Goal: Information Seeking & Learning: Learn about a topic

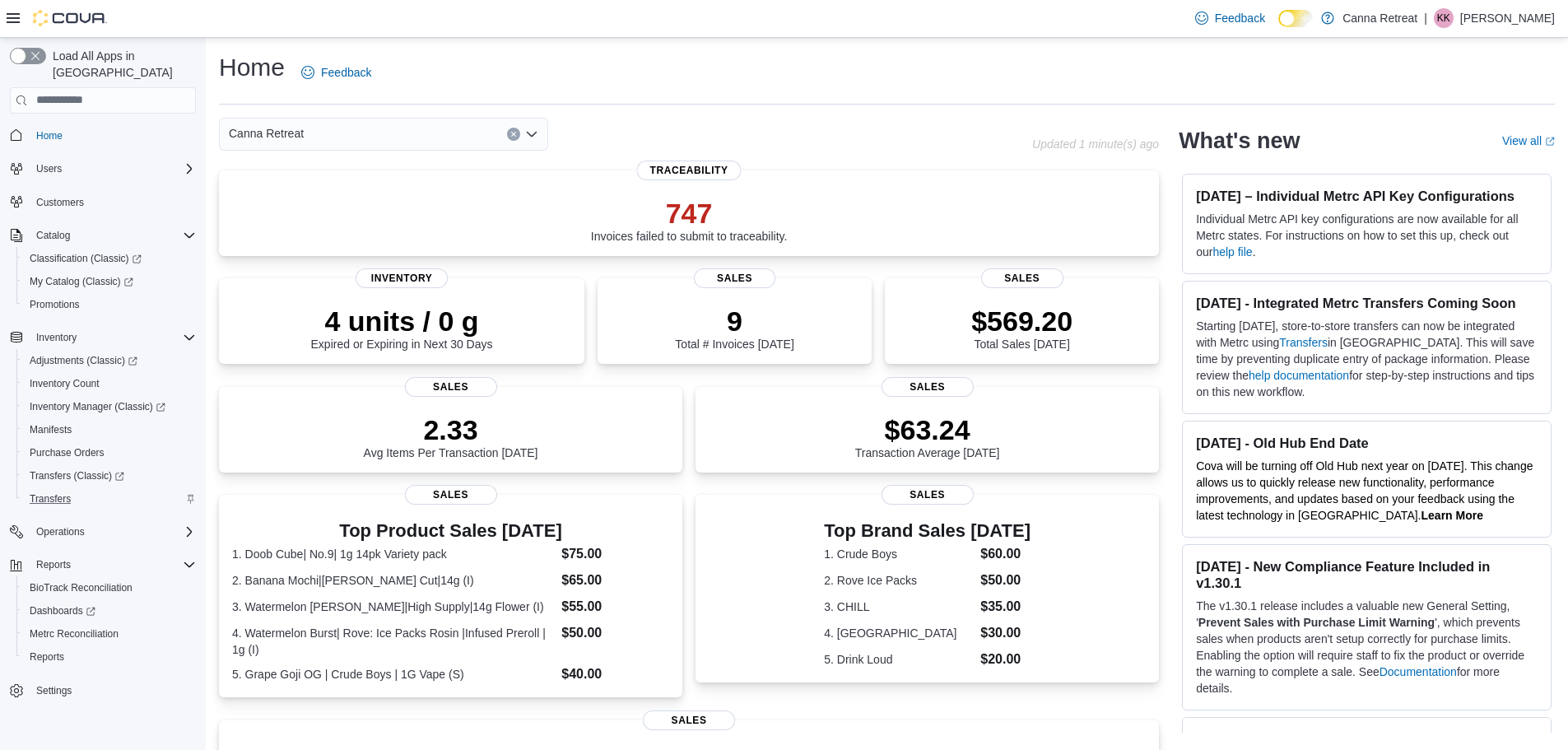
click at [85, 489] on div "Transfers" at bounding box center [109, 499] width 173 height 20
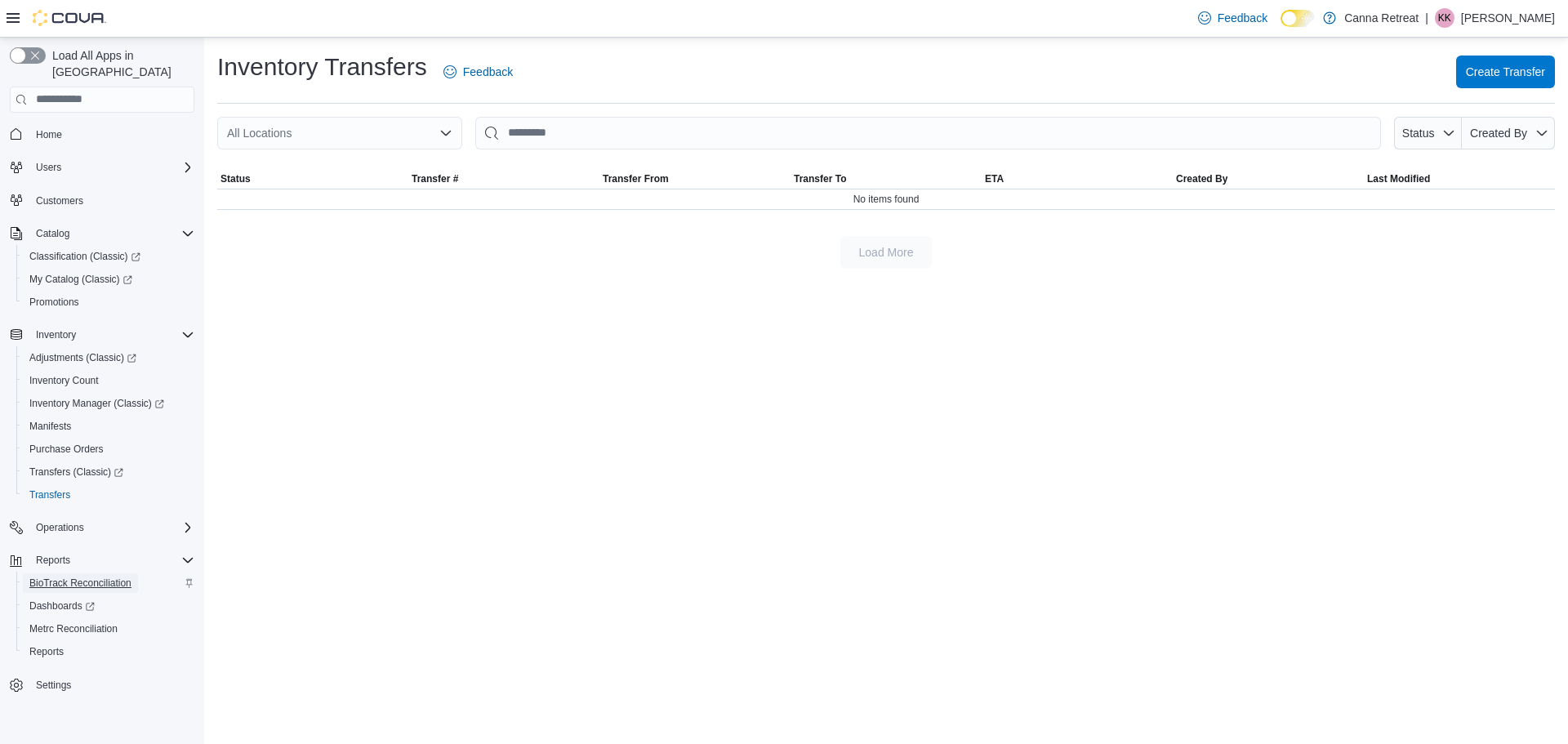
click at [110, 577] on span "BioTrack Reconciliation" at bounding box center [80, 583] width 102 height 13
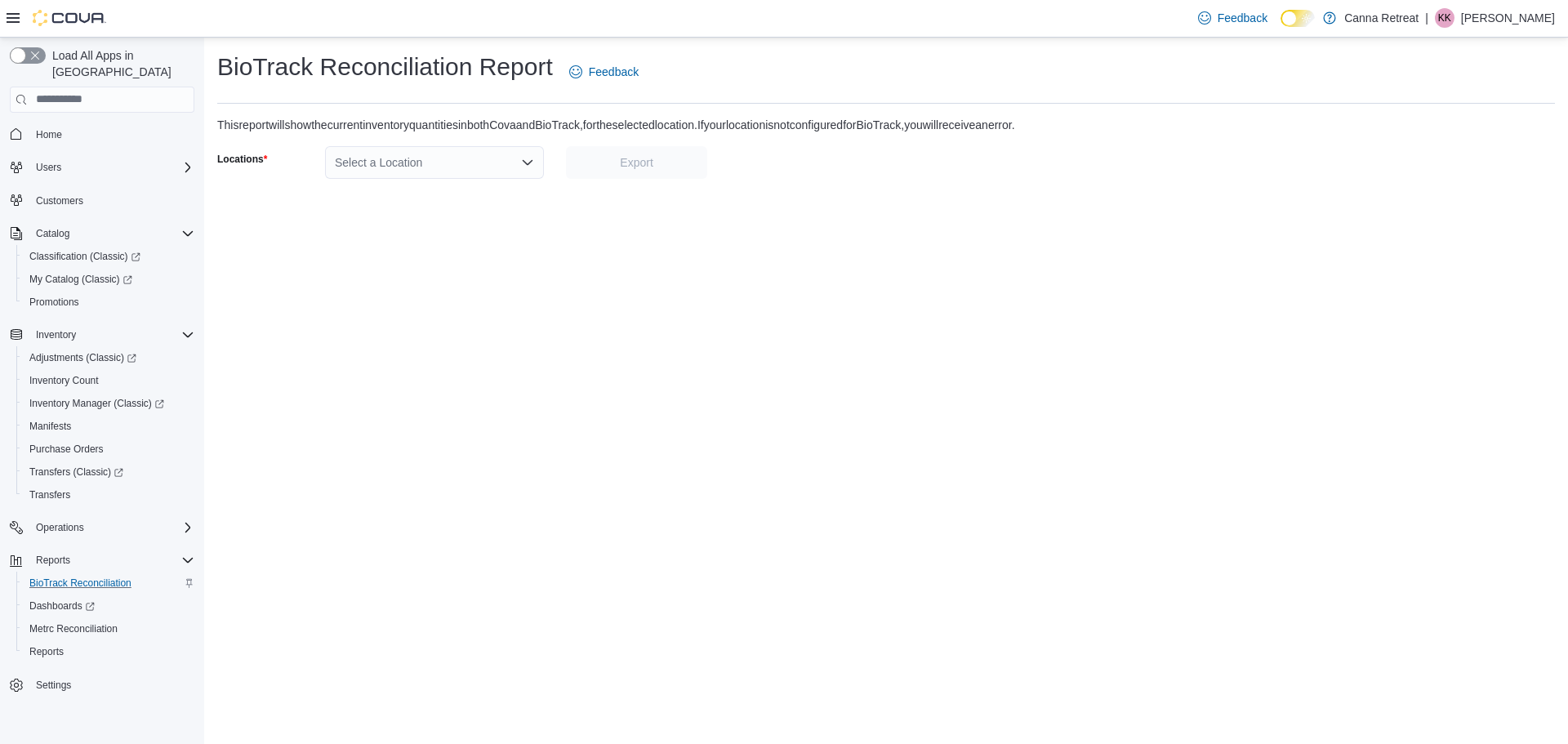
click at [388, 147] on div "Select a Location" at bounding box center [434, 163] width 219 height 33
click at [399, 214] on span "[PERSON_NAME][GEOGRAPHIC_DATA][STREET_ADDRESS]" at bounding box center [543, 214] width 326 height 16
click at [86, 623] on span "Metrc Reconciliation" at bounding box center [72, 629] width 88 height 13
click at [498, 171] on div "Select a Location" at bounding box center [434, 163] width 219 height 33
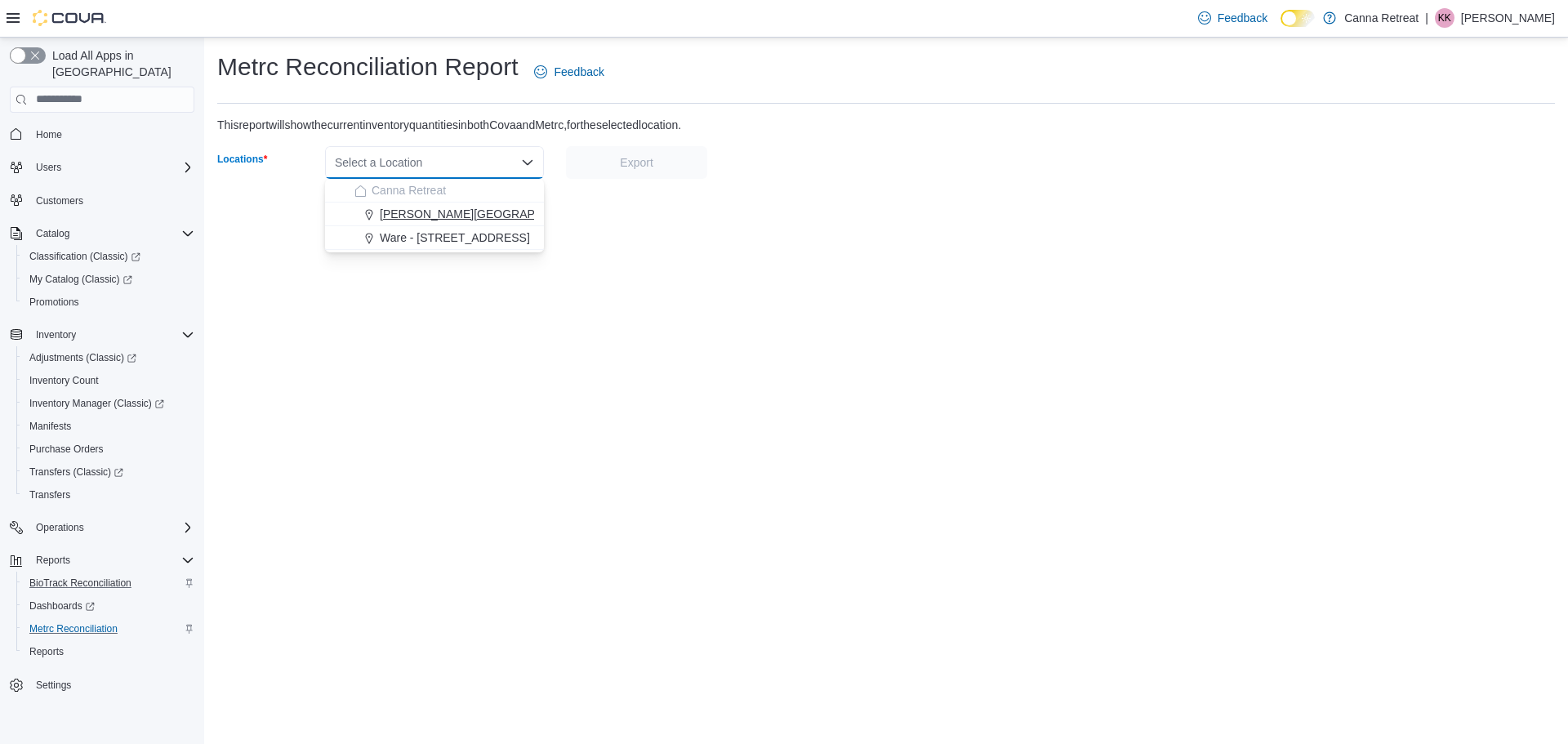
click at [454, 206] on span "[PERSON_NAME][GEOGRAPHIC_DATA][STREET_ADDRESS]" at bounding box center [543, 214] width 326 height 16
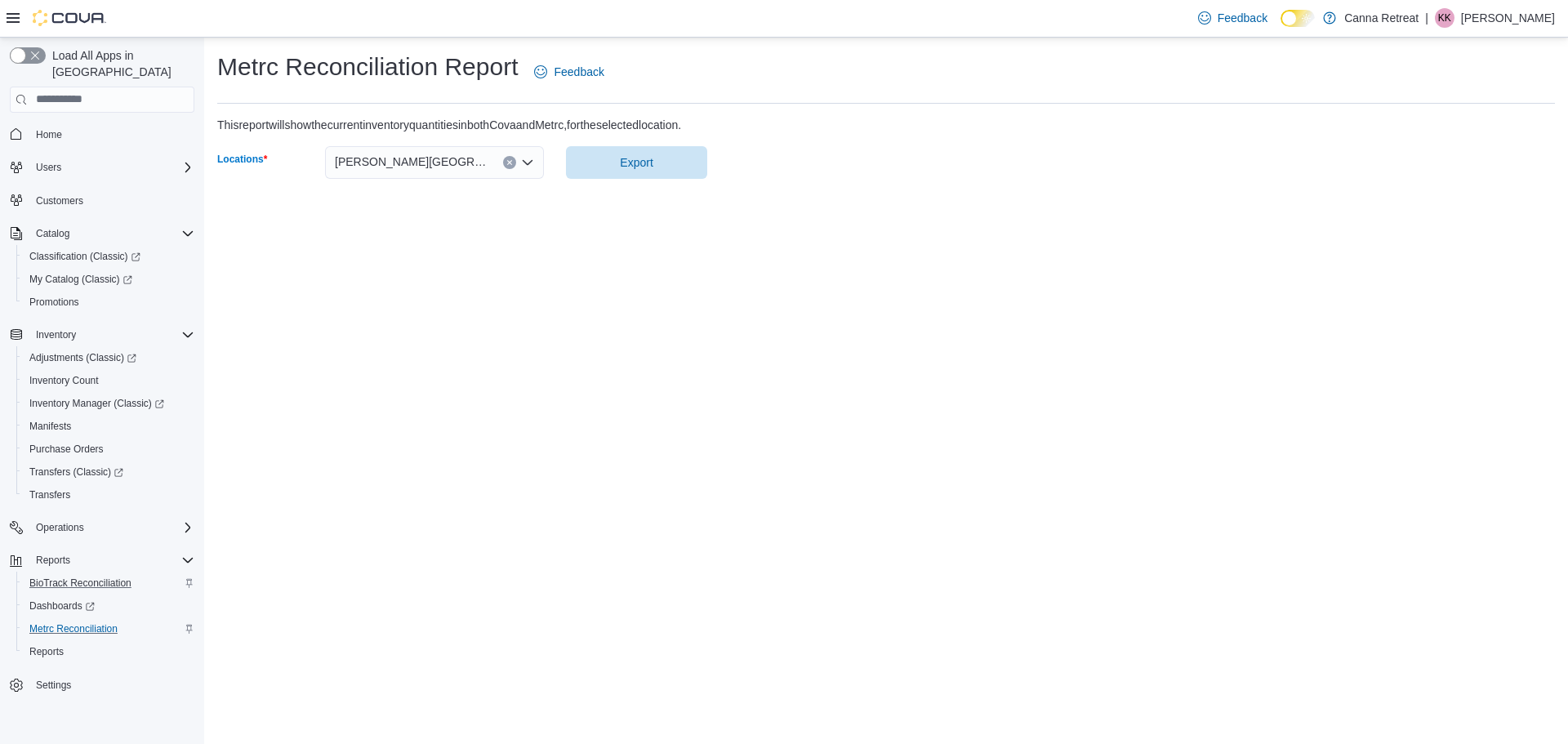
click at [508, 159] on icon "Clear input" at bounding box center [509, 162] width 6 height 6
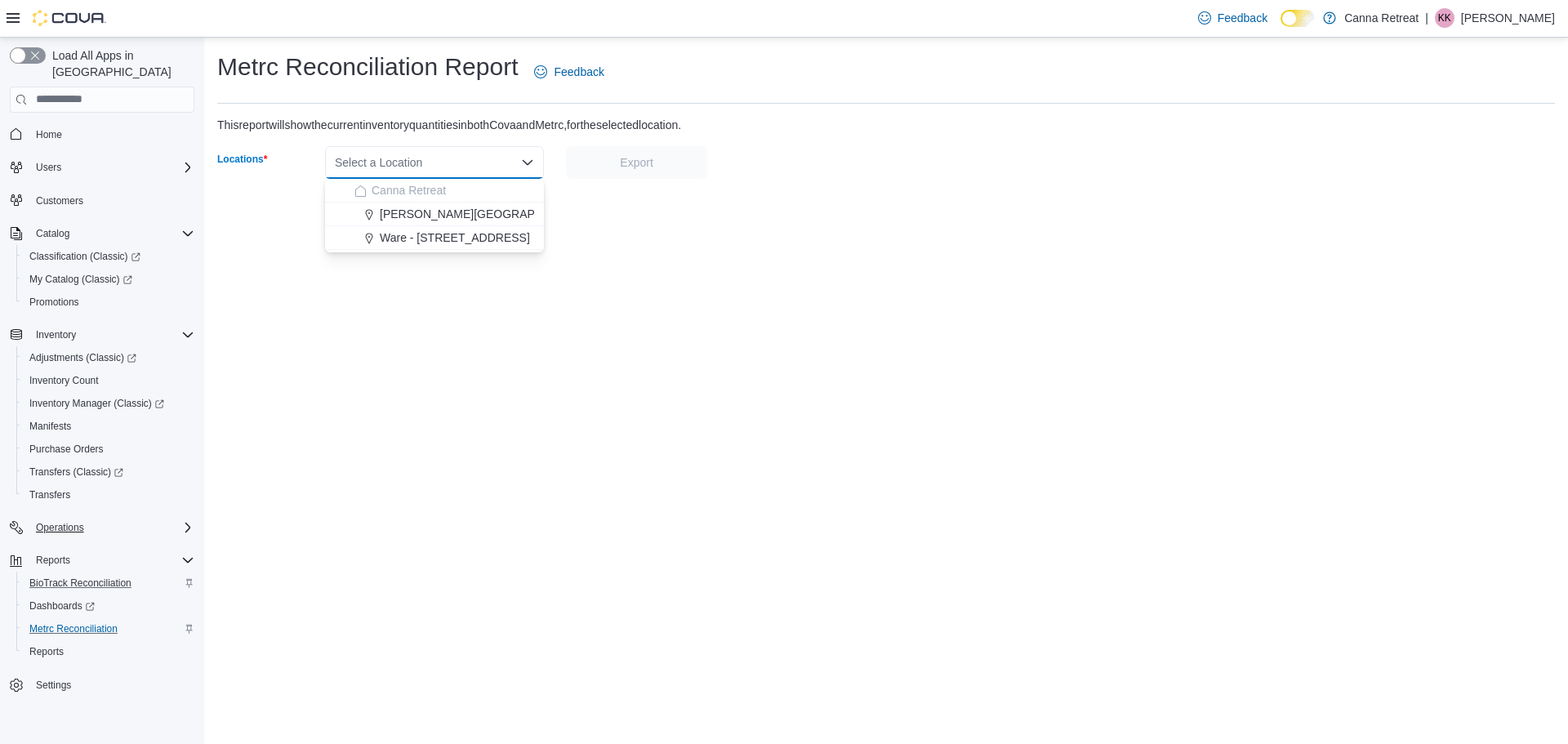
click at [175, 518] on div "Operations" at bounding box center [111, 528] width 165 height 20
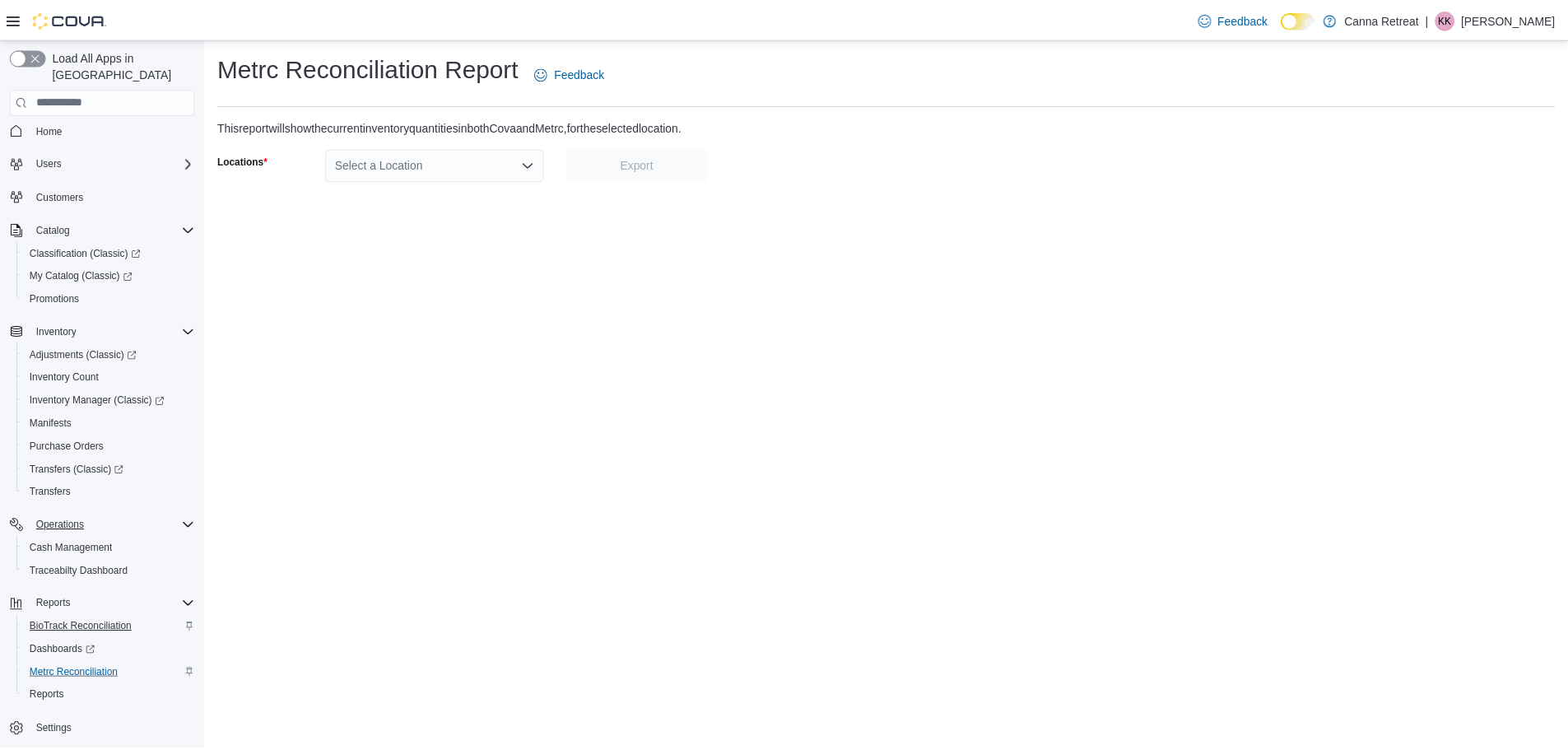
scroll to position [7, 0]
click at [75, 720] on link "Settings" at bounding box center [53, 730] width 48 height 20
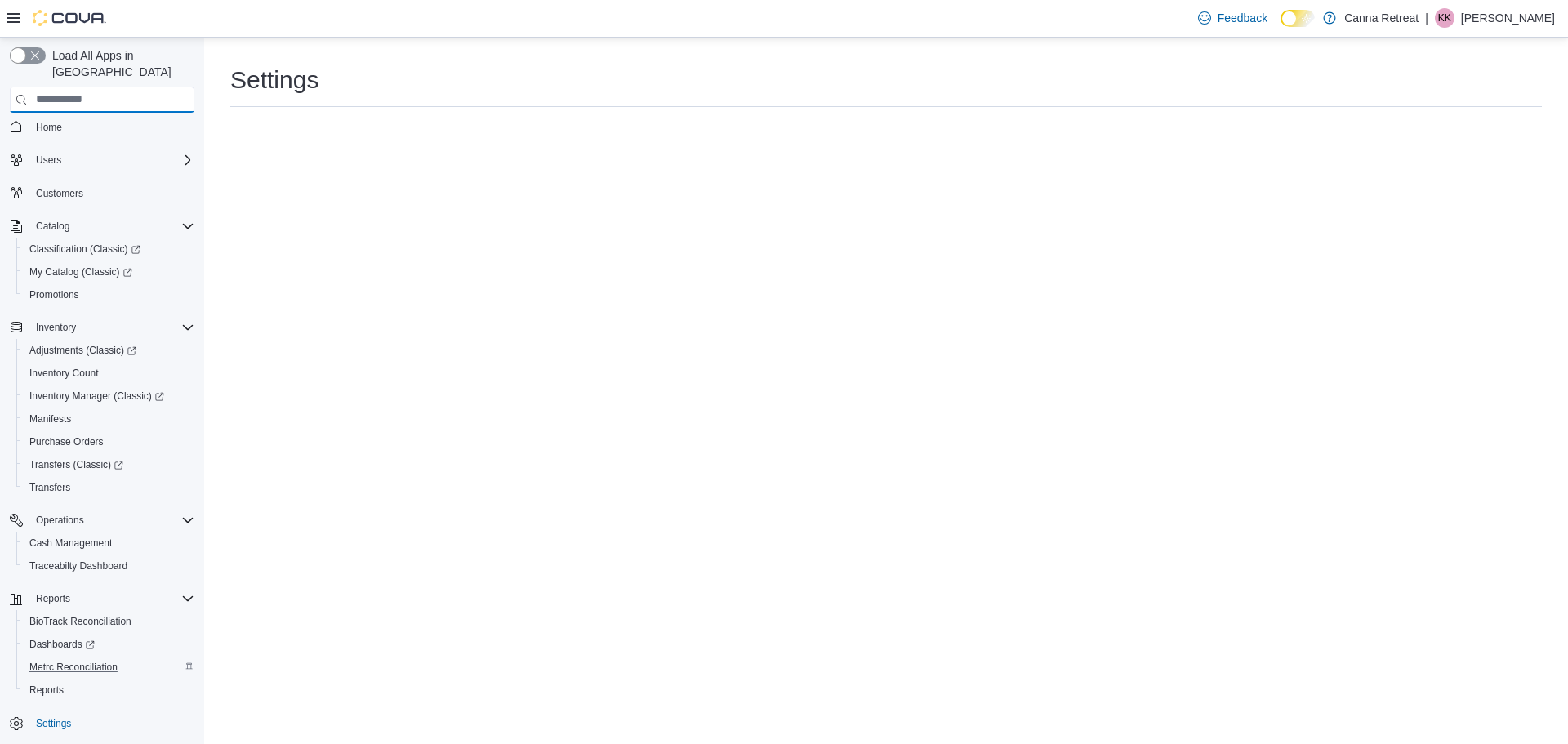
click at [94, 87] on input "search" at bounding box center [102, 100] width 185 height 26
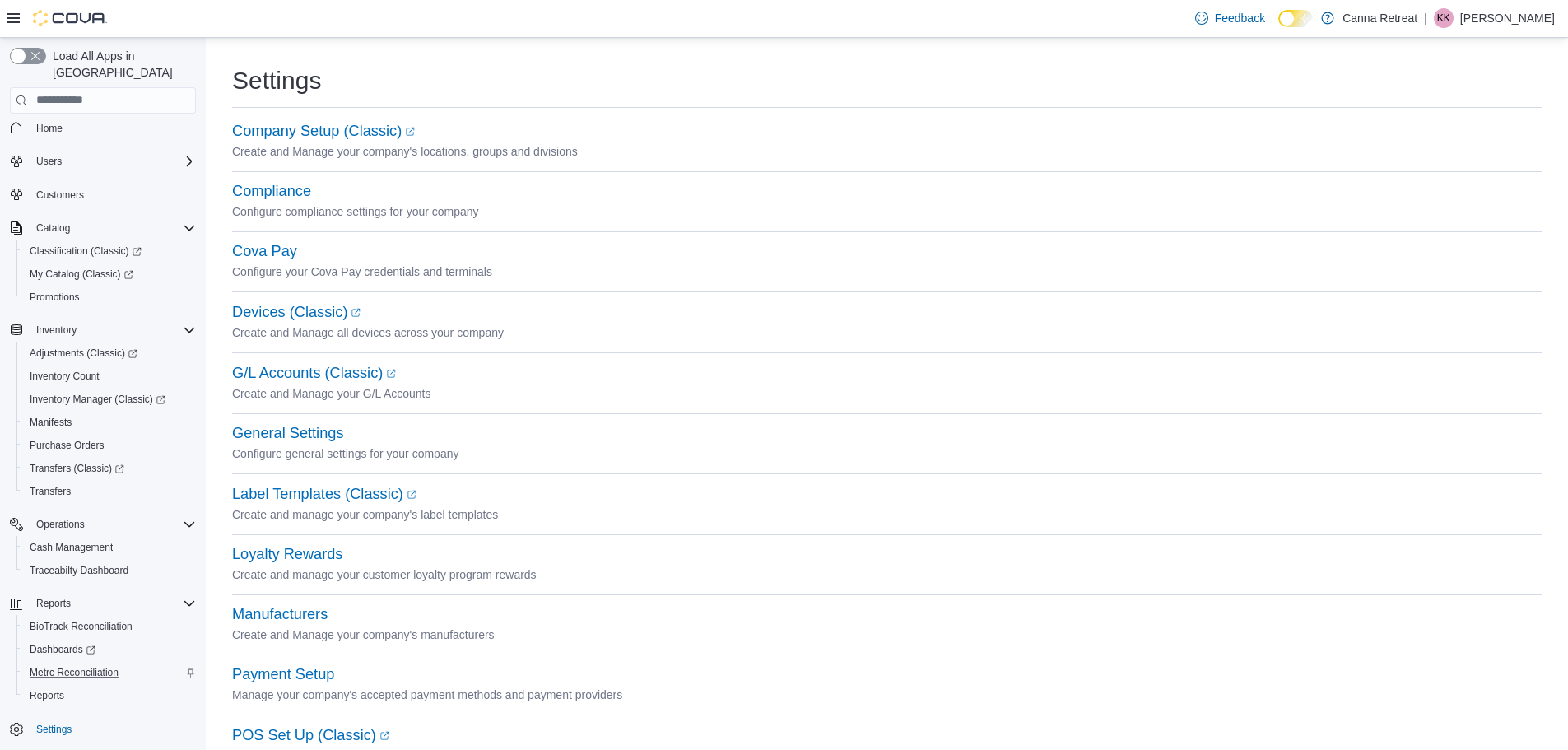
click at [762, 29] on div "Feedback Dark Mode Canna Retreat | KK [PERSON_NAME]" at bounding box center [784, 19] width 1568 height 38
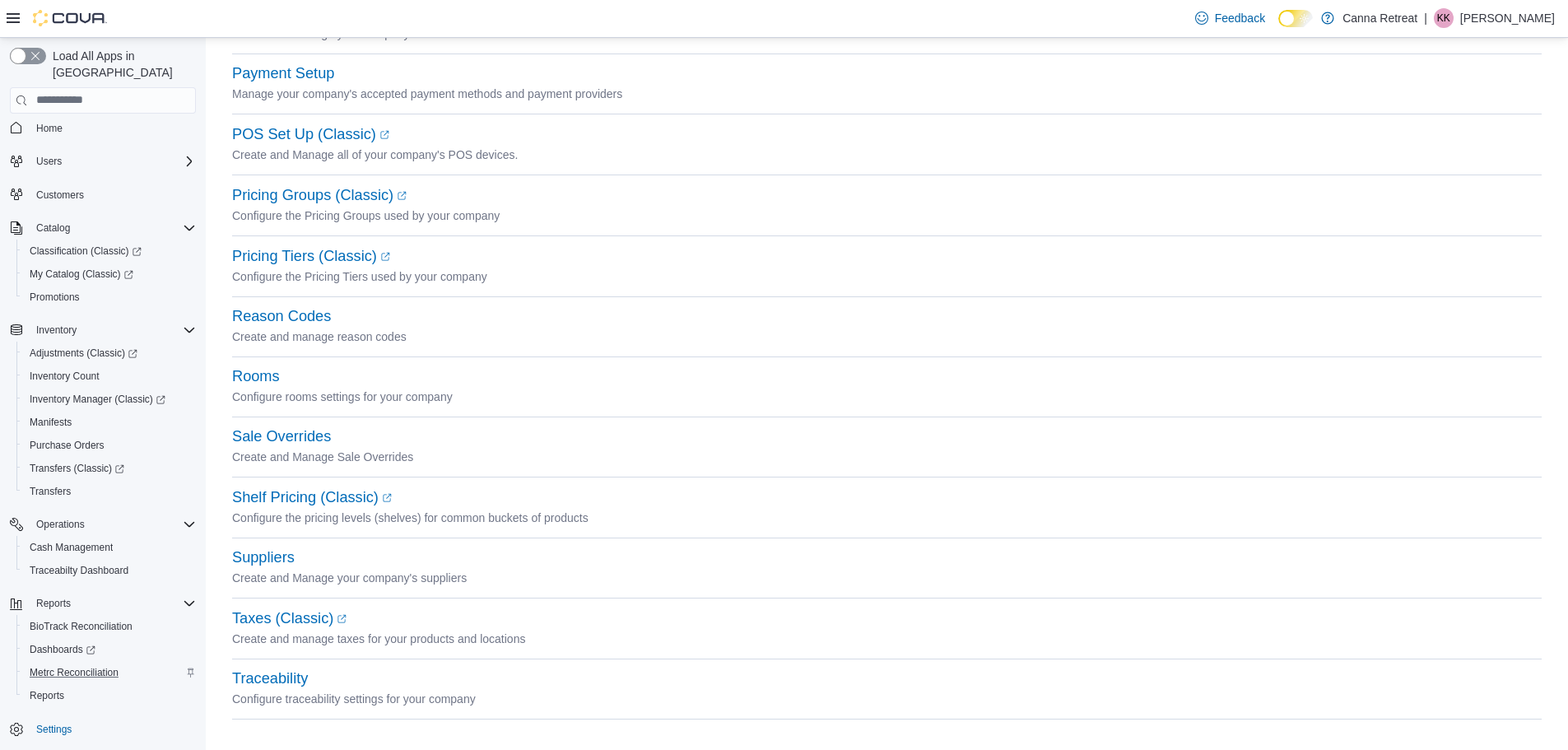
scroll to position [607, 0]
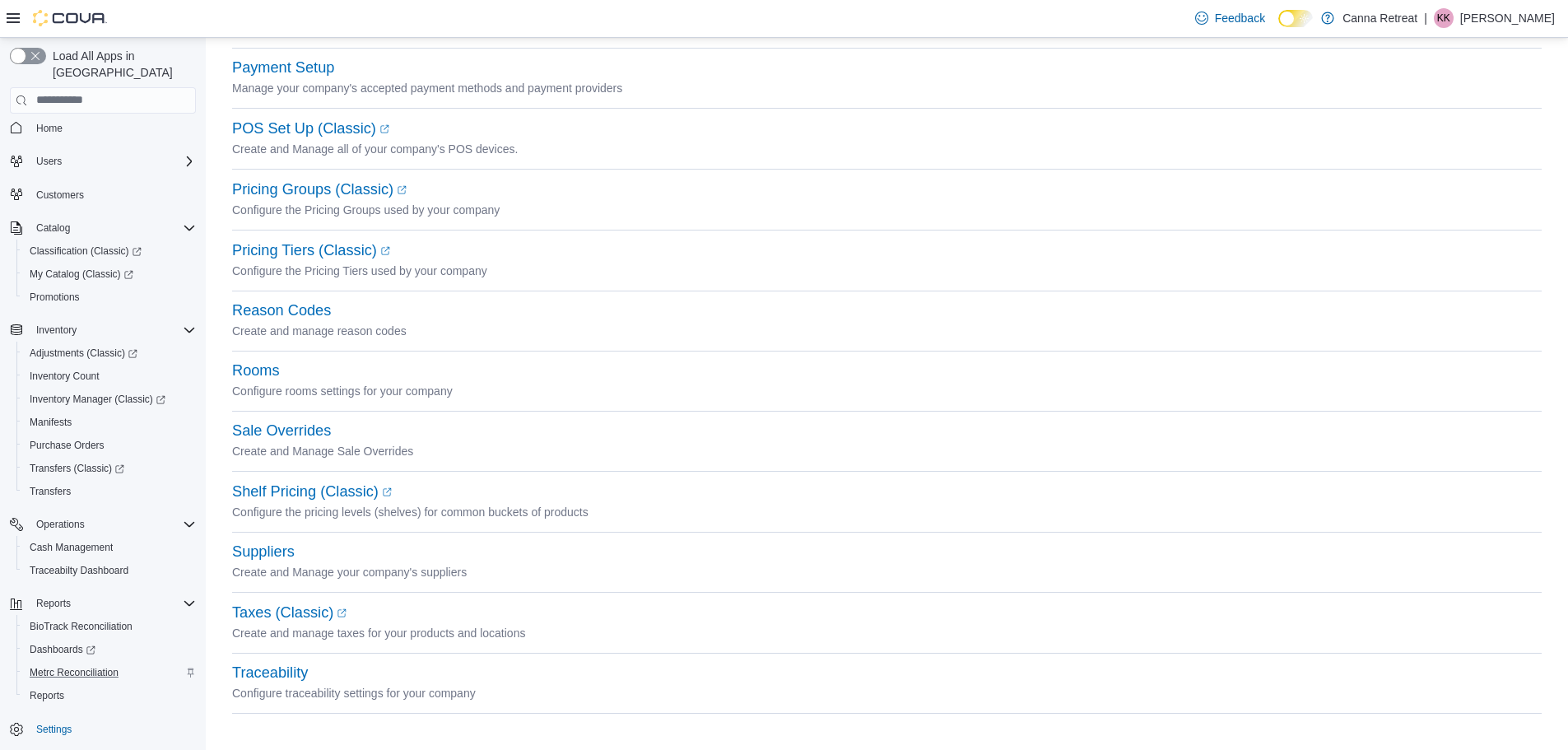
drag, startPoint x: 428, startPoint y: 527, endPoint x: 999, endPoint y: 392, distance: 586.7
click at [999, 392] on p "Configure rooms settings for your company" at bounding box center [887, 391] width 1310 height 20
click at [85, 686] on div "Reports" at bounding box center [109, 696] width 173 height 20
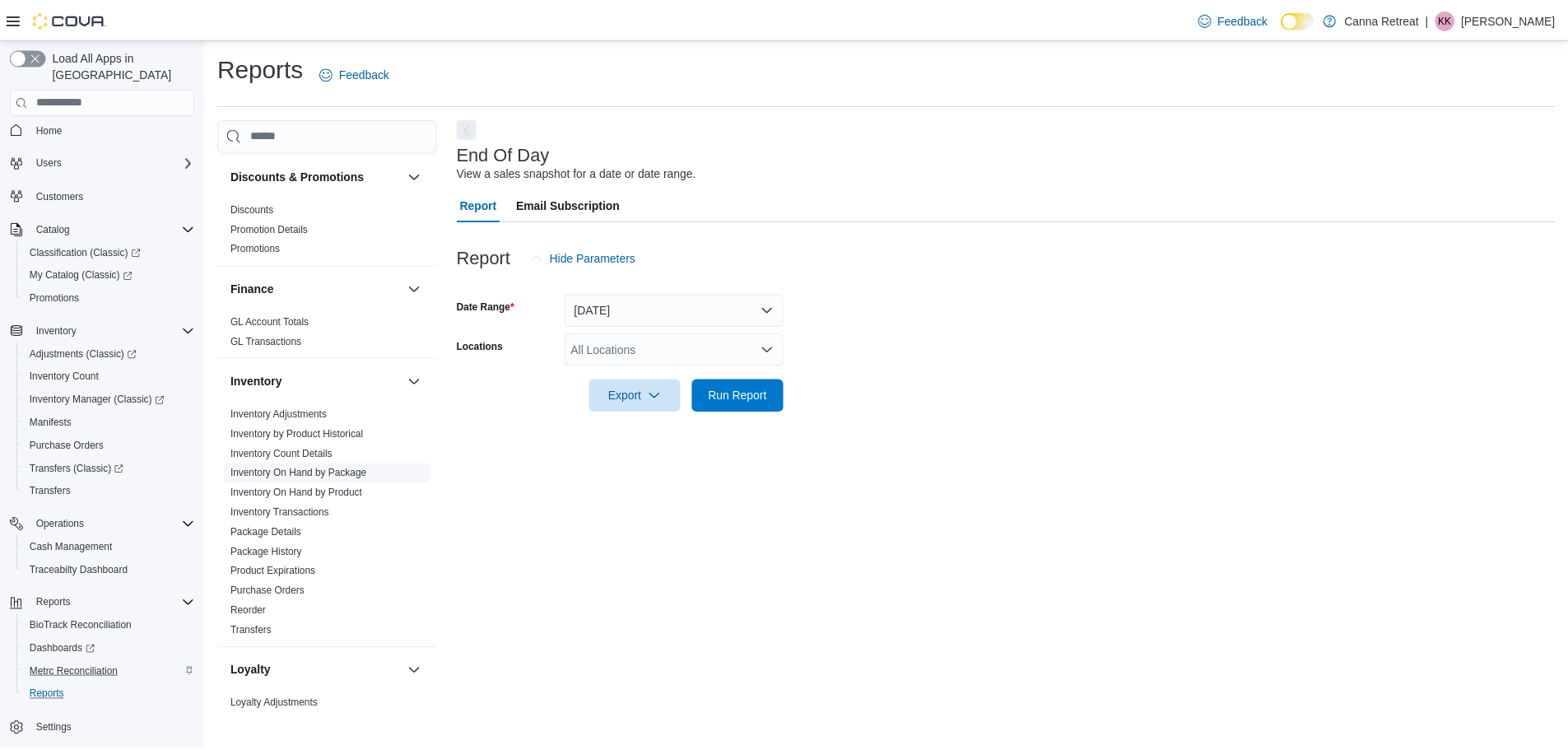
scroll to position [247, 0]
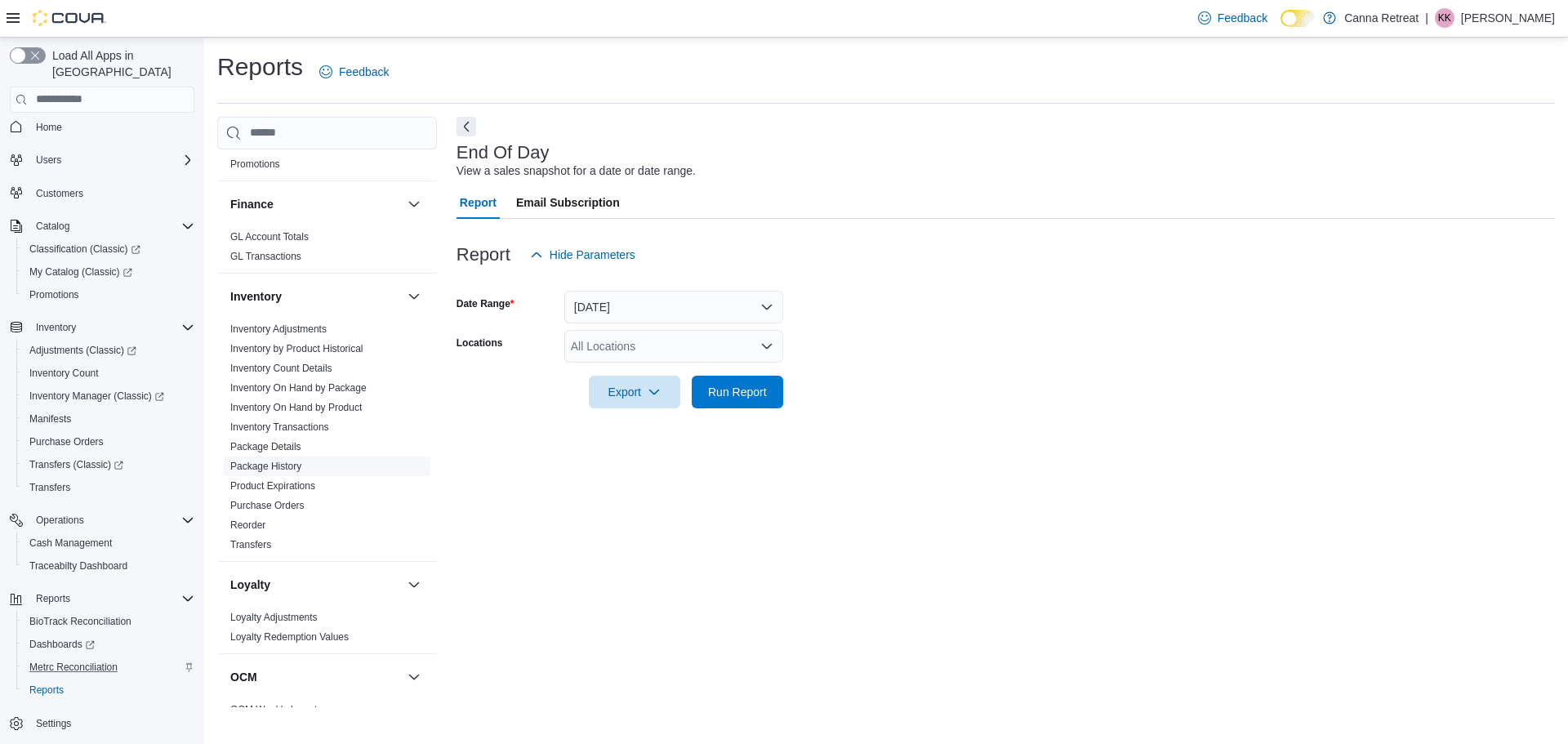
click at [272, 468] on link "Package History" at bounding box center [265, 466] width 71 height 12
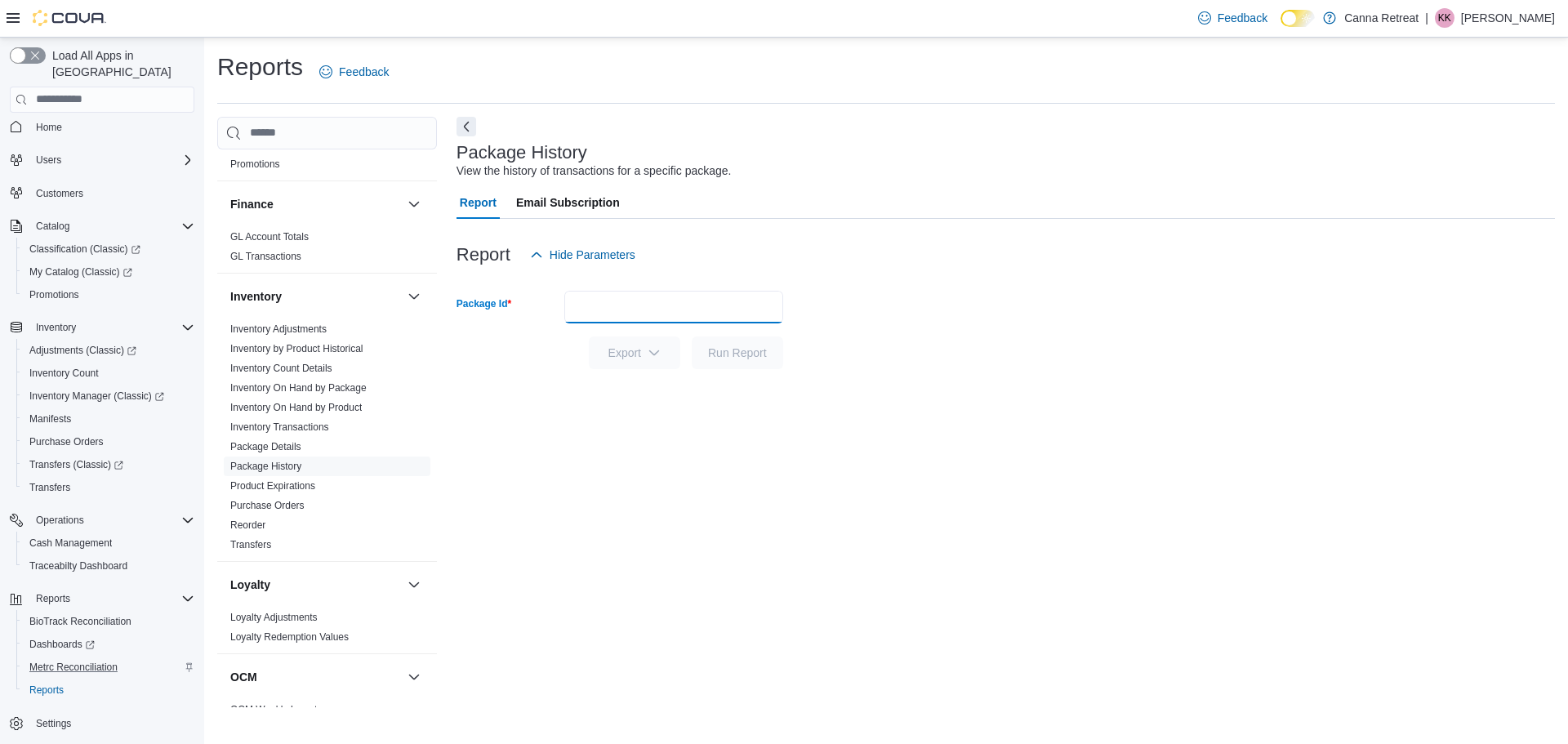
click at [586, 310] on input "Package Id" at bounding box center [674, 307] width 219 height 33
click at [554, 201] on span "Email Subscription" at bounding box center [567, 203] width 104 height 33
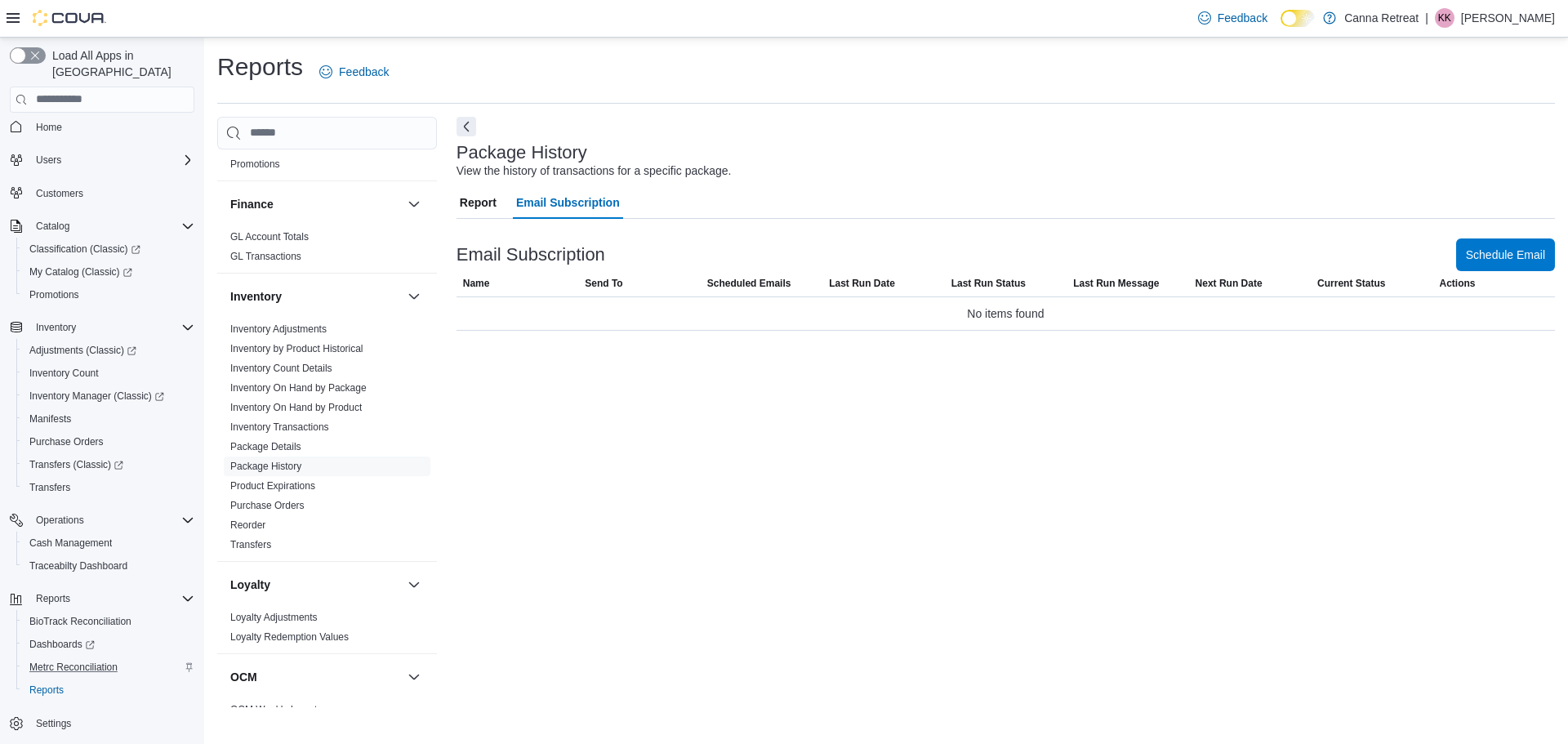
click at [484, 197] on span "Report" at bounding box center [478, 203] width 37 height 33
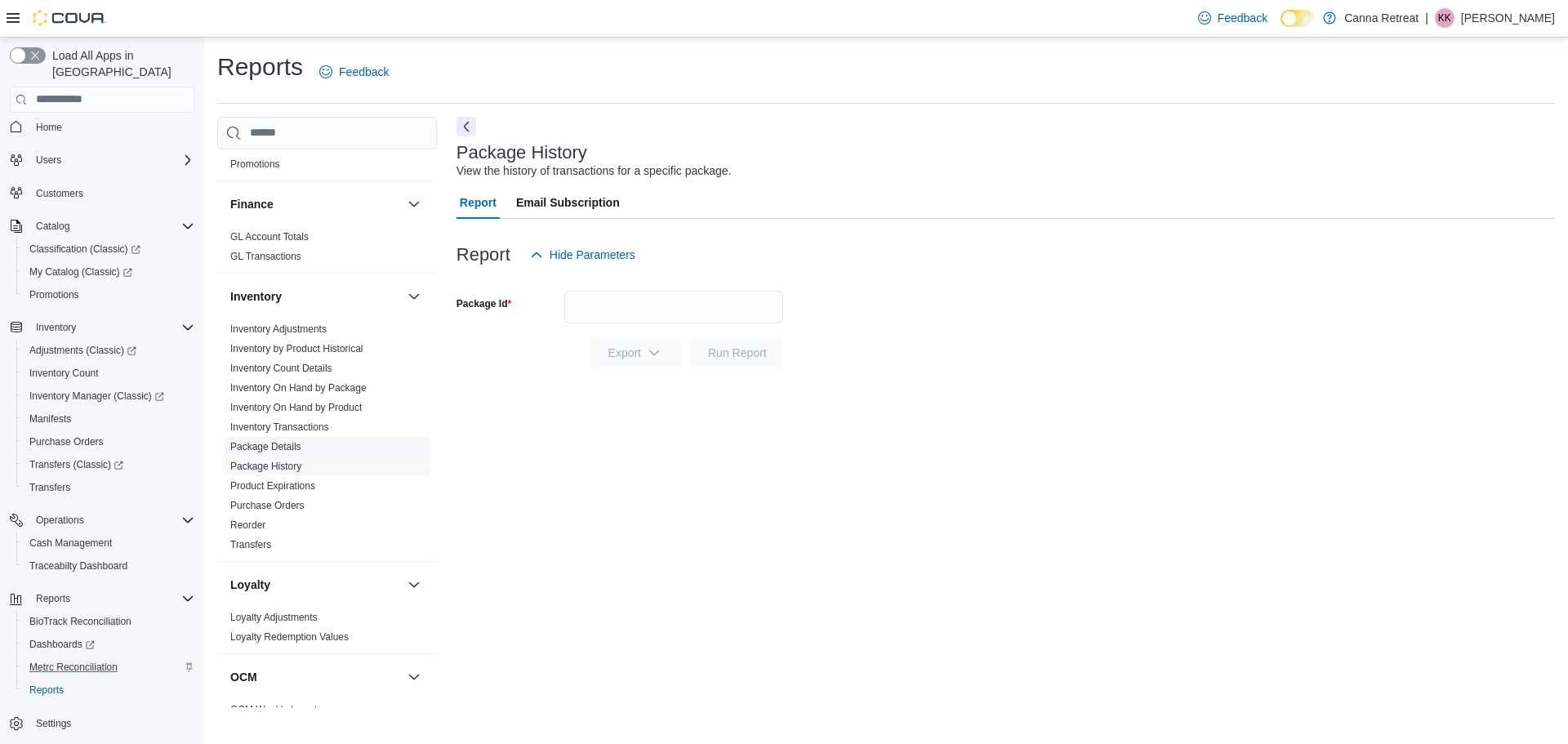
click at [287, 446] on link "Package Details" at bounding box center [265, 446] width 71 height 12
click at [706, 350] on span "Run Report" at bounding box center [736, 352] width 71 height 33
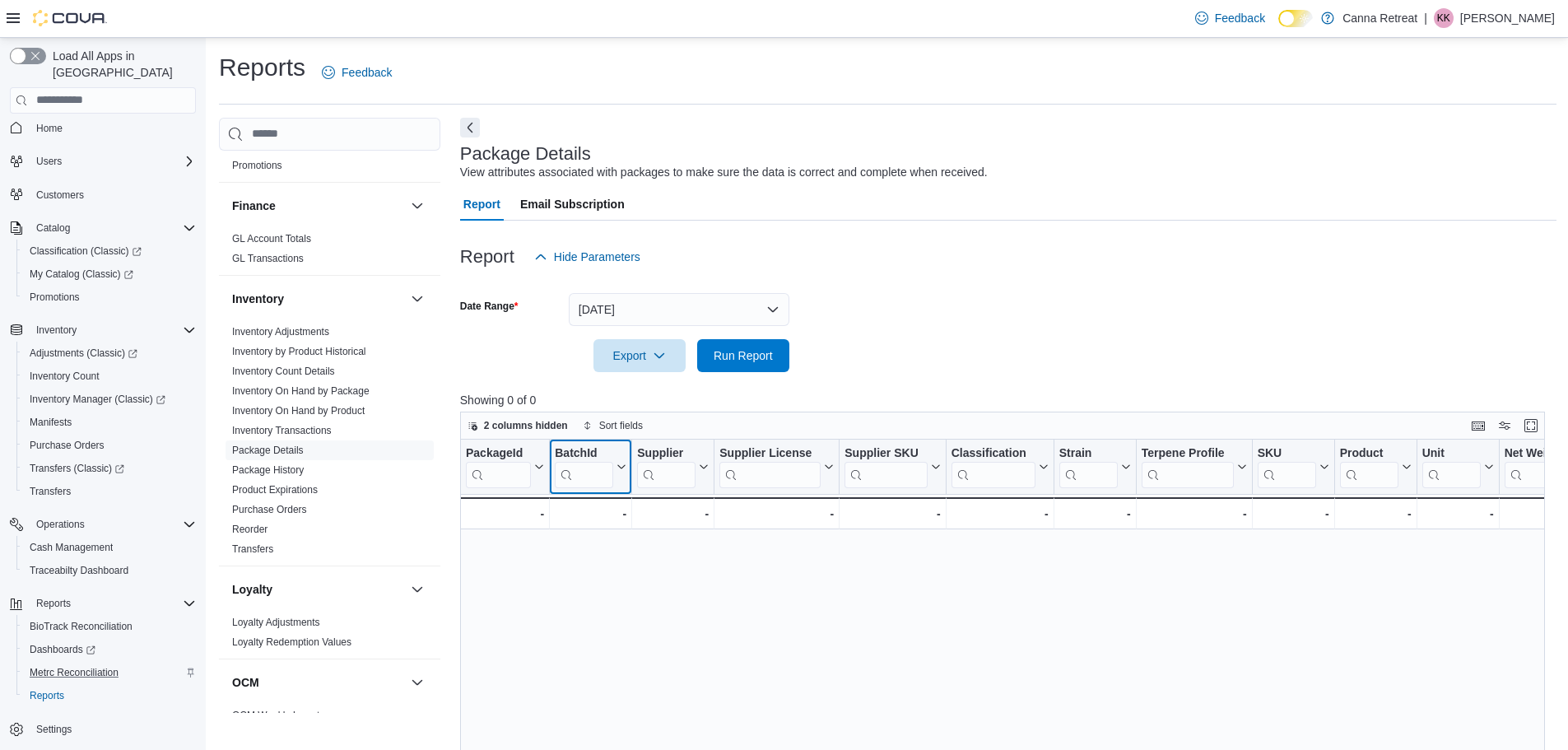
click at [580, 470] on input "search" at bounding box center [584, 474] width 58 height 26
drag, startPoint x: 644, startPoint y: 348, endPoint x: 727, endPoint y: 292, distance: 100.1
click at [727, 292] on form "Date Range [DATE] Export Run Report" at bounding box center [1008, 323] width 1096 height 99
click at [722, 301] on button "[DATE]" at bounding box center [680, 309] width 221 height 33
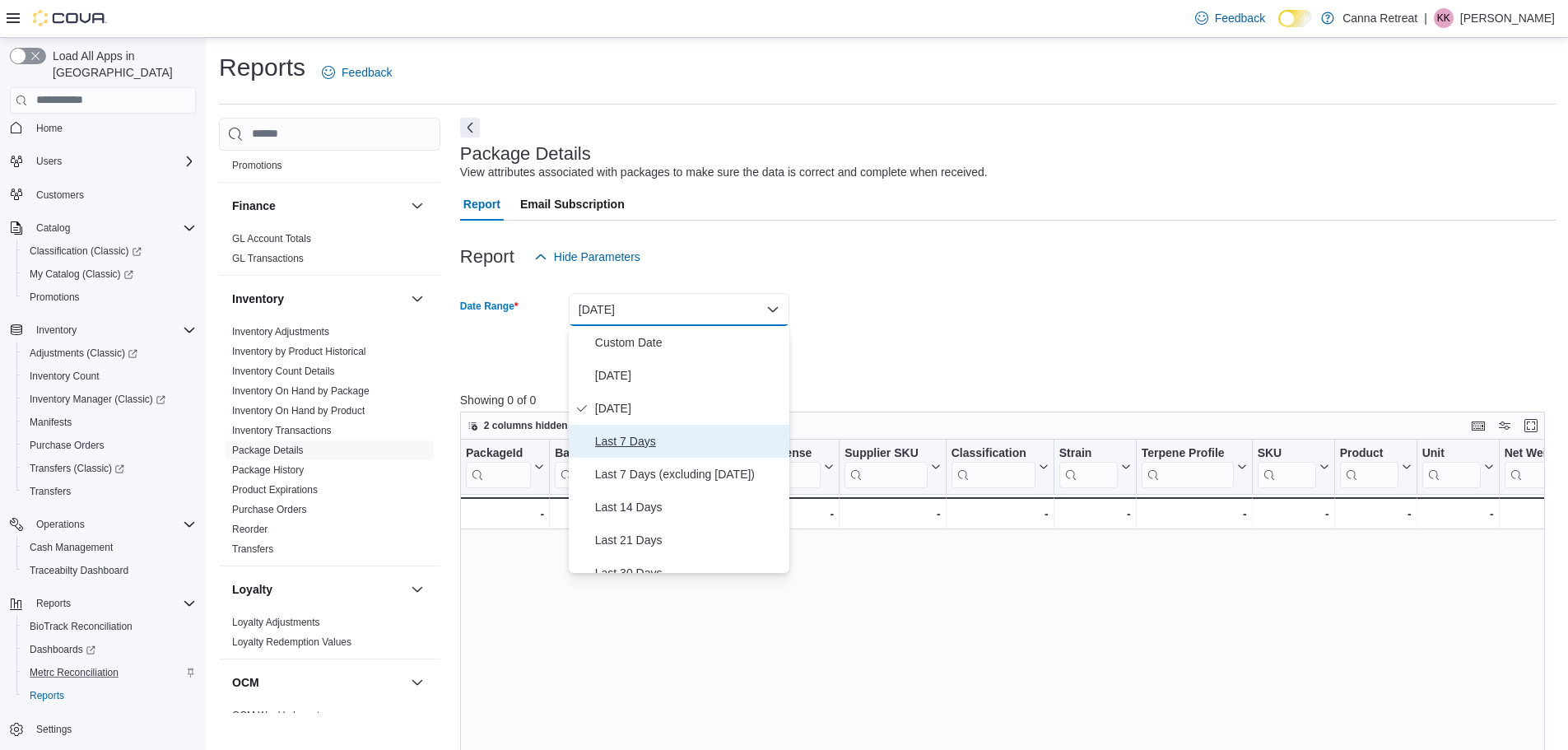
click at [659, 430] on button "Last 7 Days" at bounding box center [680, 442] width 221 height 33
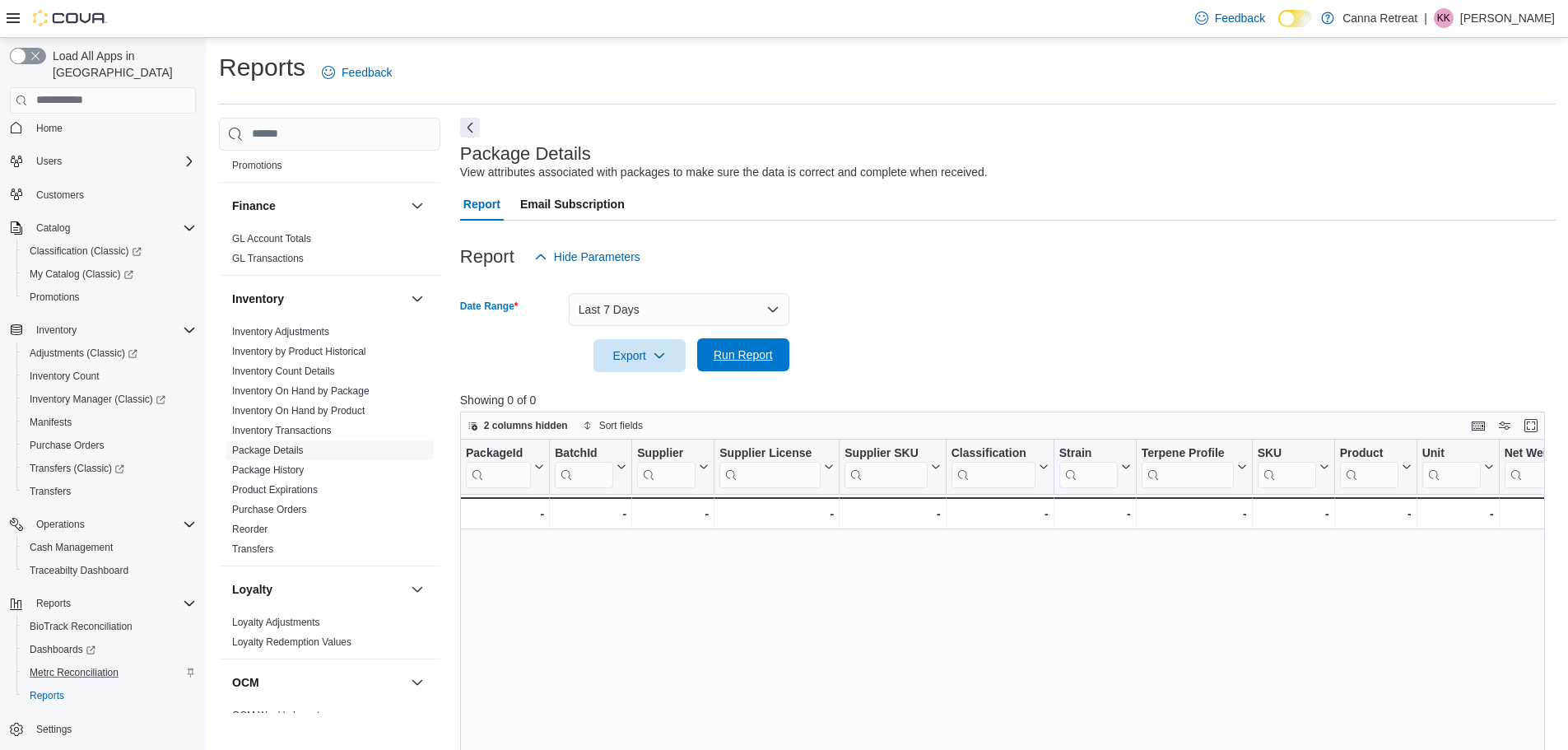
click at [775, 353] on span "Run Report" at bounding box center [742, 355] width 72 height 33
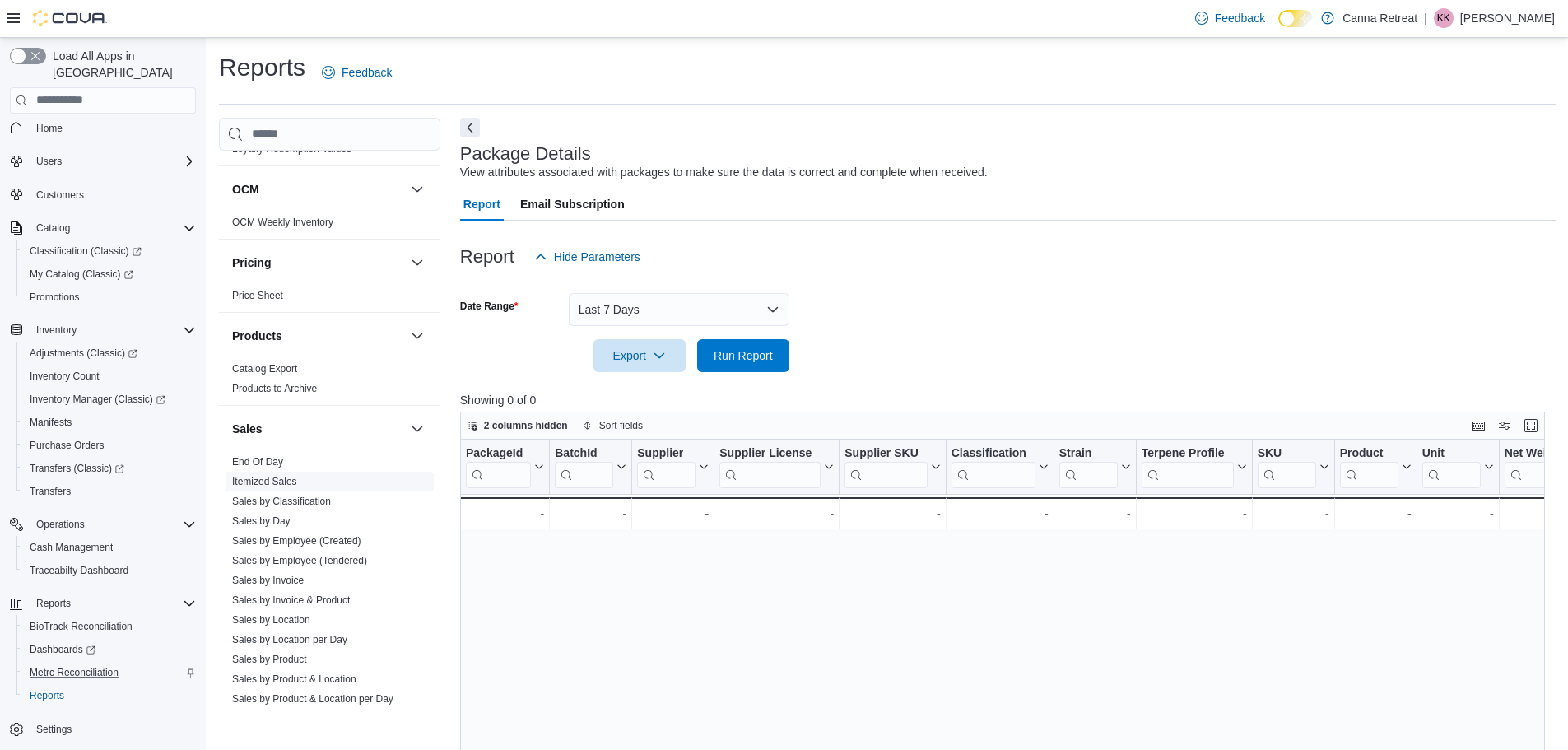
scroll to position [741, 0]
click at [287, 392] on link "Products to Archive" at bounding box center [274, 388] width 85 height 12
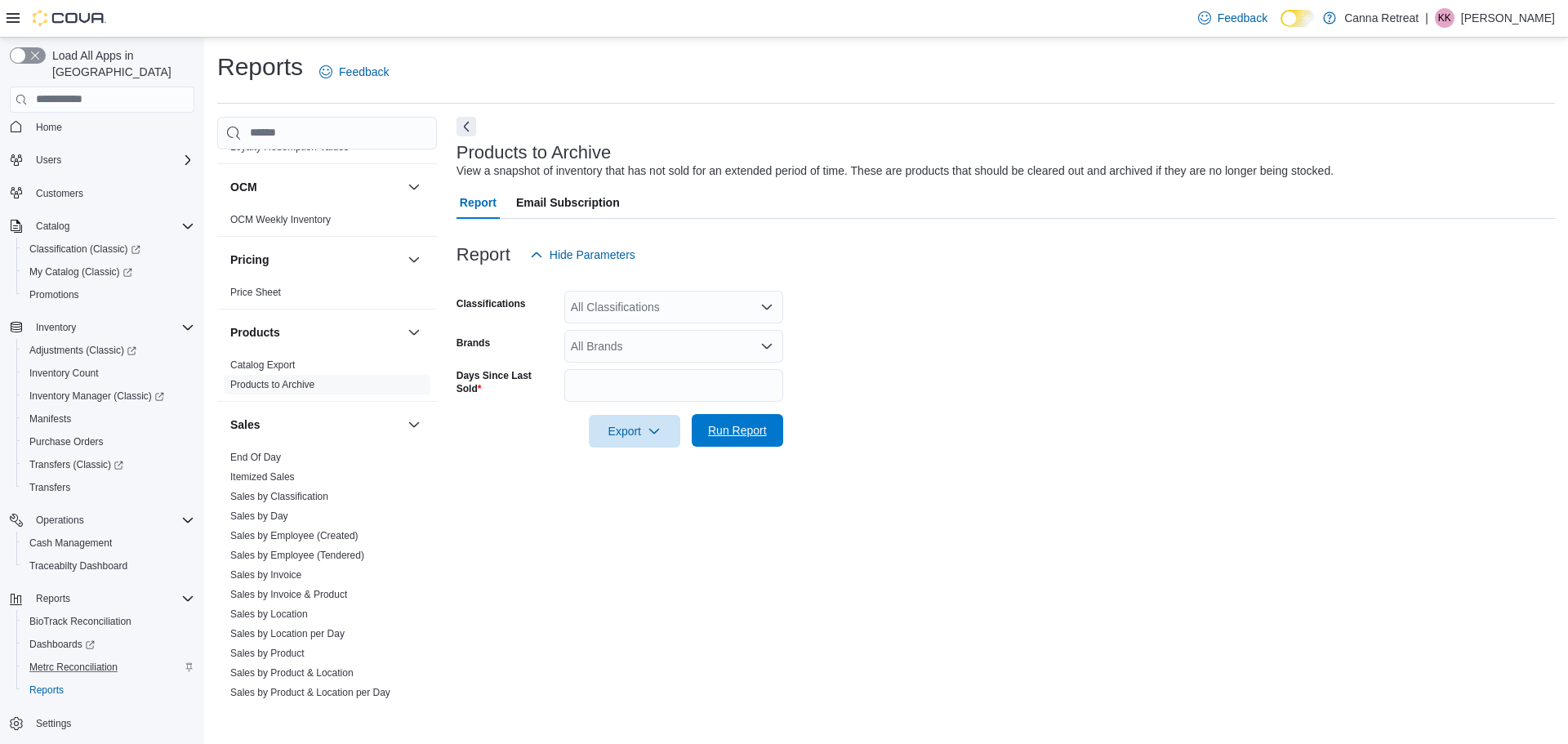
click at [727, 431] on span "Run Report" at bounding box center [736, 431] width 59 height 16
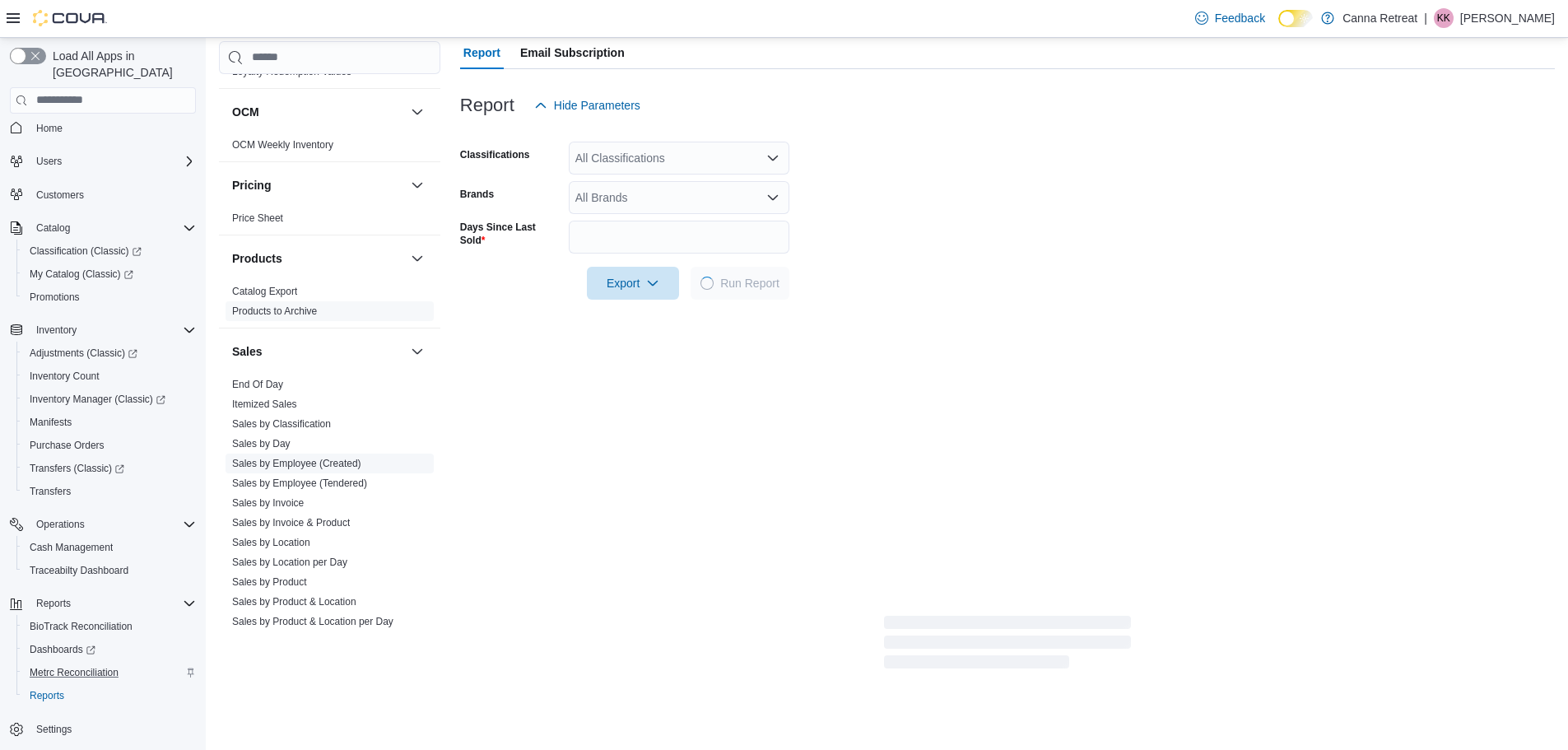
scroll to position [164, 0]
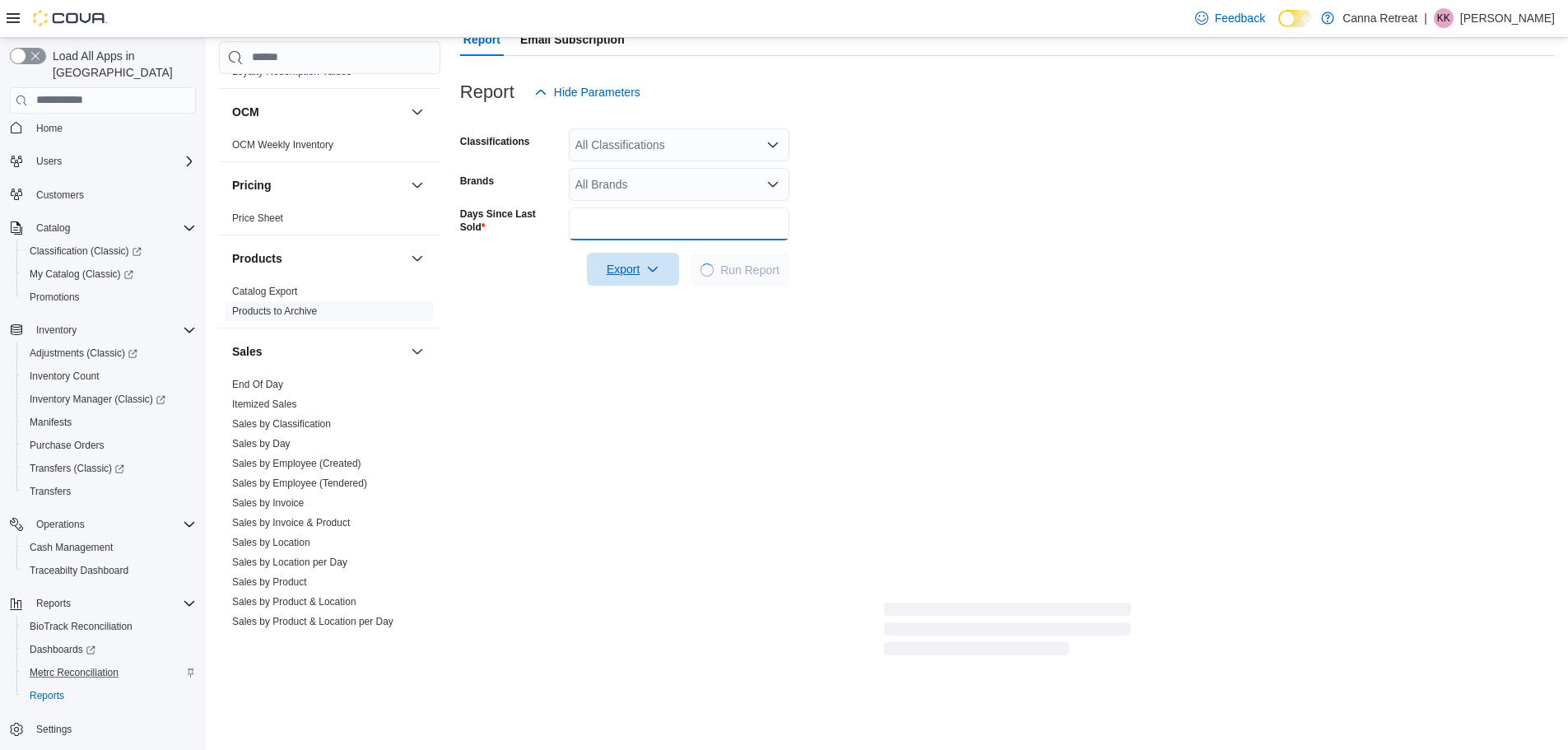
click at [676, 228] on input "**" at bounding box center [680, 224] width 221 height 33
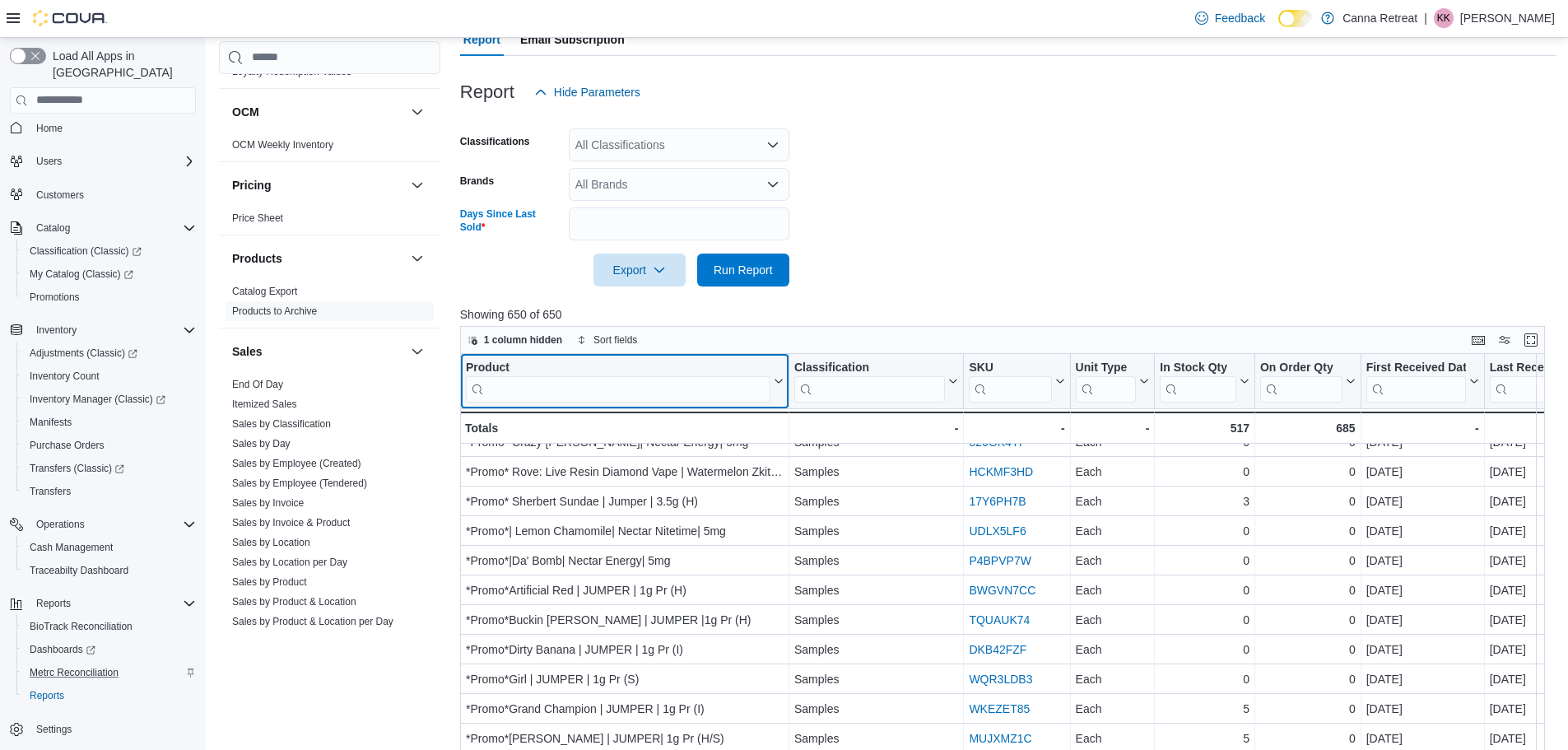
click at [557, 388] on input "search" at bounding box center [618, 389] width 305 height 26
type input "******"
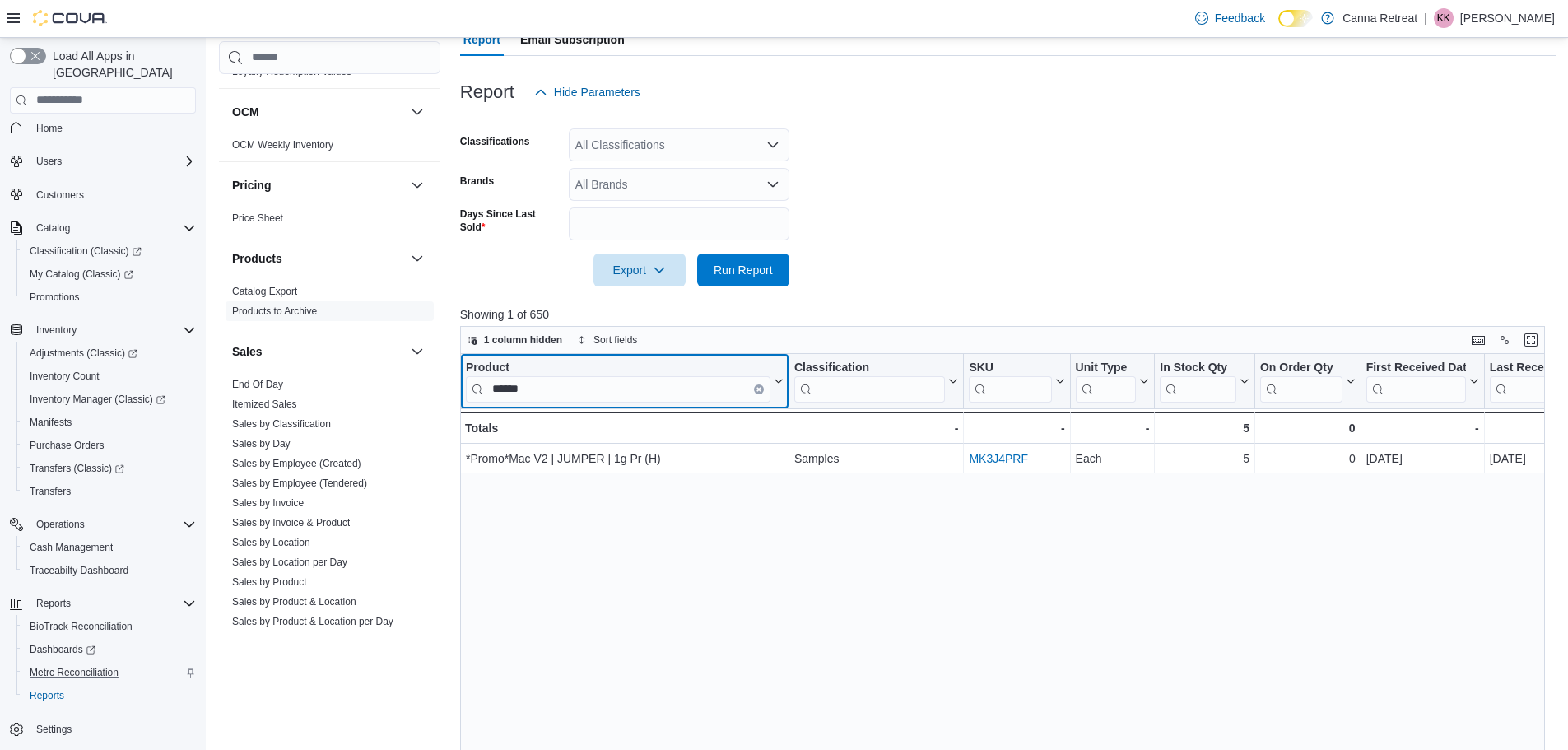
click at [757, 384] on button "Clear input" at bounding box center [759, 389] width 10 height 10
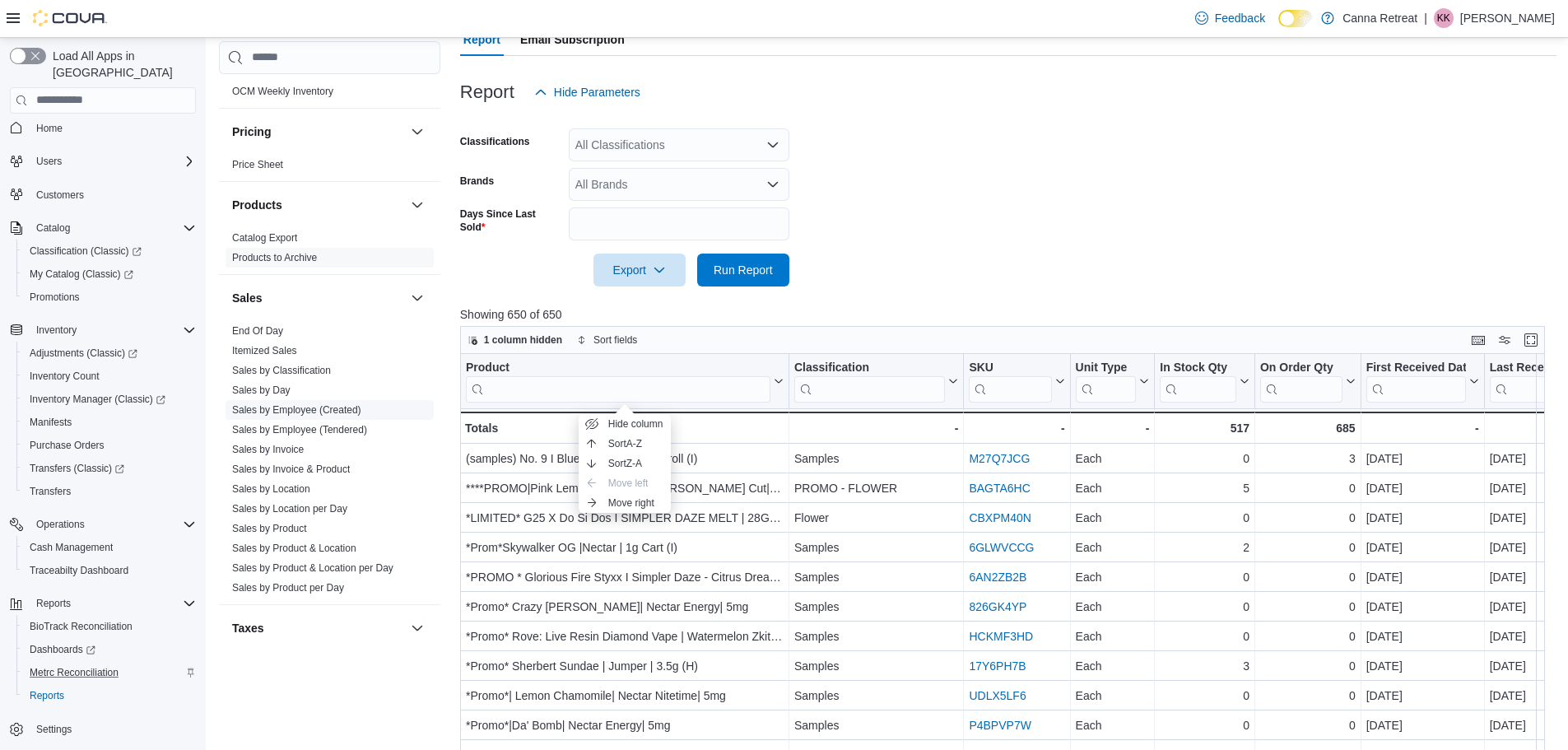
scroll to position [823, 0]
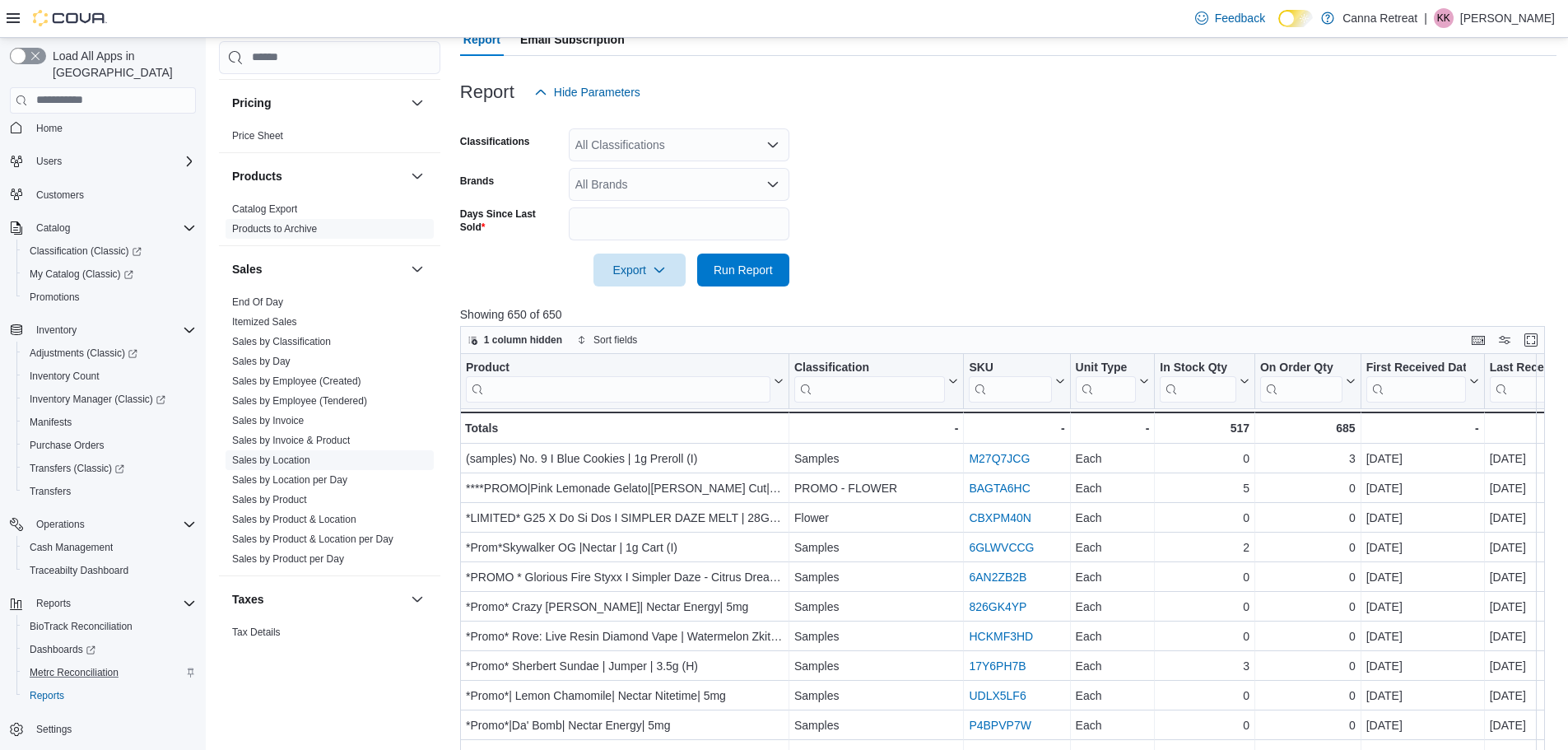
click at [300, 464] on link "Sales by Location" at bounding box center [271, 460] width 78 height 12
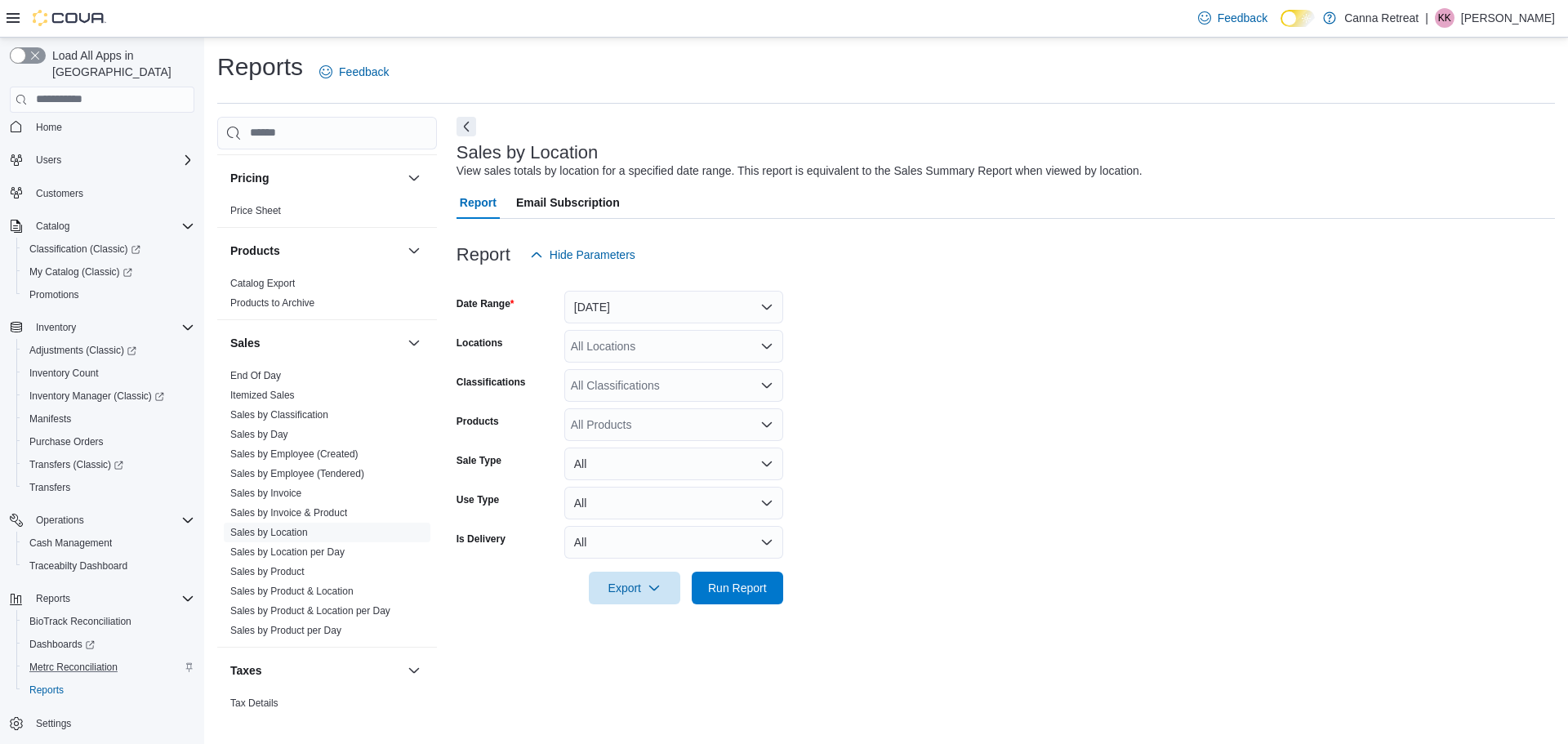
click at [639, 428] on div "All Products" at bounding box center [674, 424] width 219 height 33
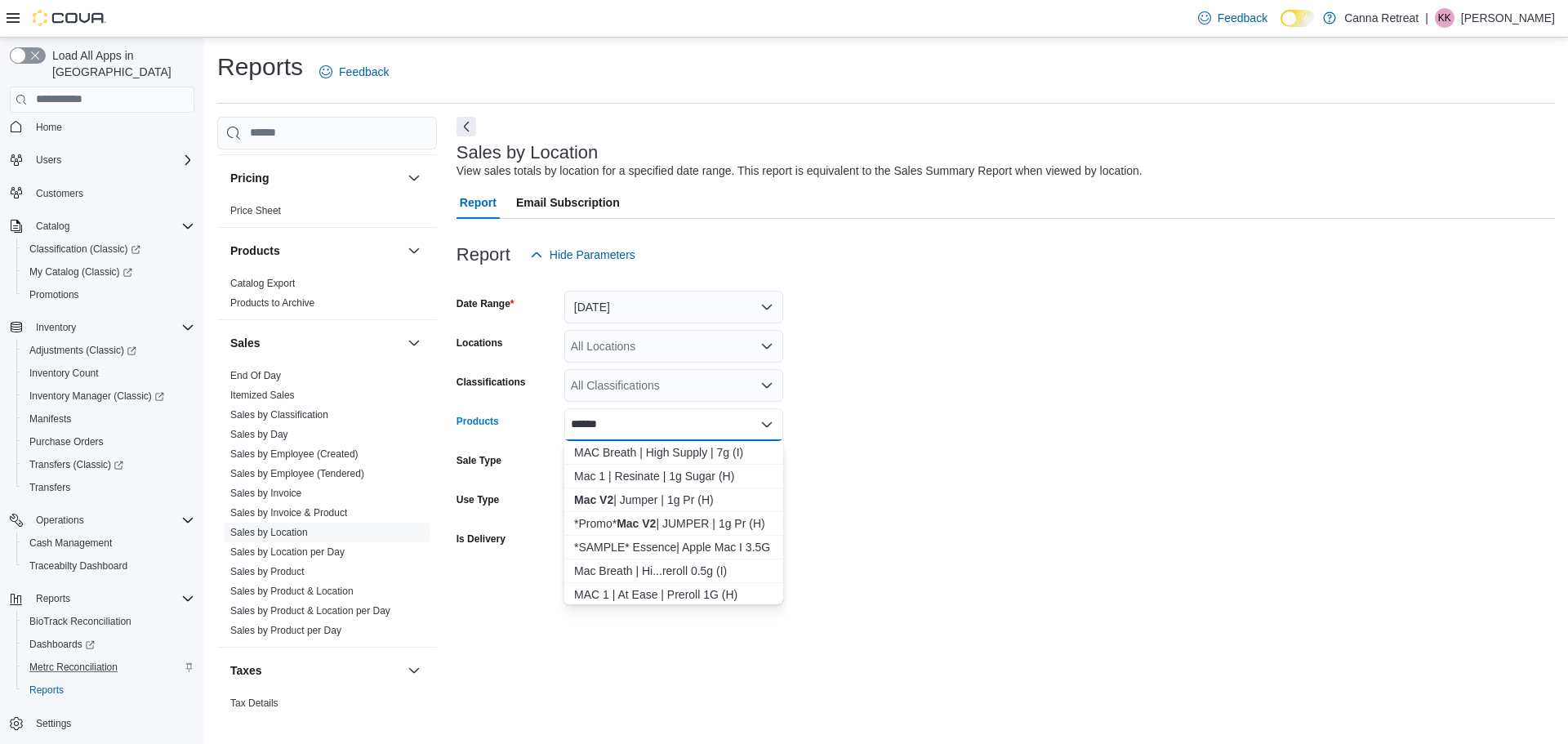
type input "******"
click at [661, 451] on div "MAC Breath | High Supply | 7g (I)" at bounding box center [673, 453] width 199 height 16
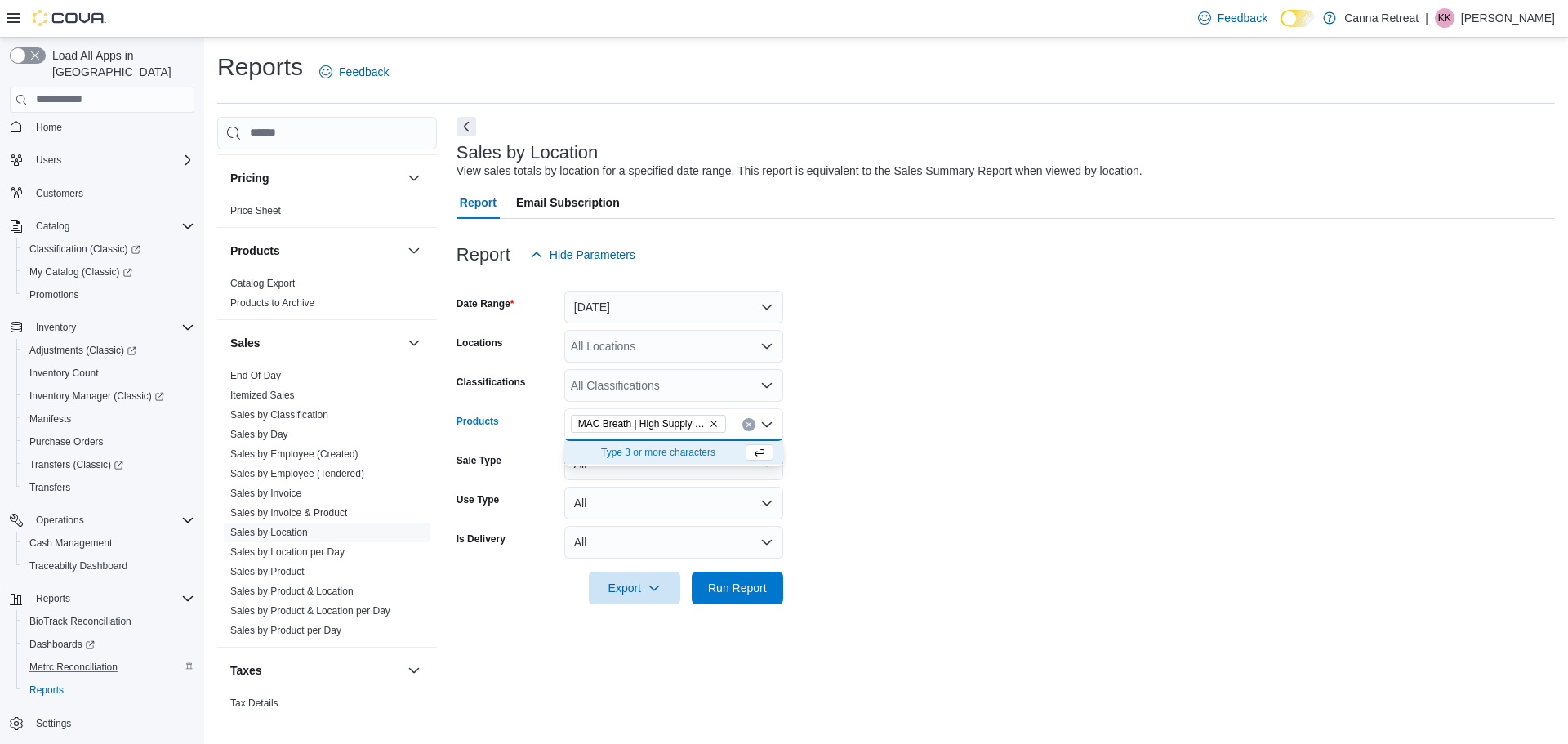
drag, startPoint x: 714, startPoint y: 420, endPoint x: 702, endPoint y: 423, distance: 12.4
click at [714, 421] on icon "Remove MAC Breath | High Supply | 7g (I) from selection in this group" at bounding box center [713, 424] width 10 height 10
click at [702, 423] on div "All Products Combo box. Selected. Combo box input. All Products. Type some text…" at bounding box center [674, 424] width 219 height 33
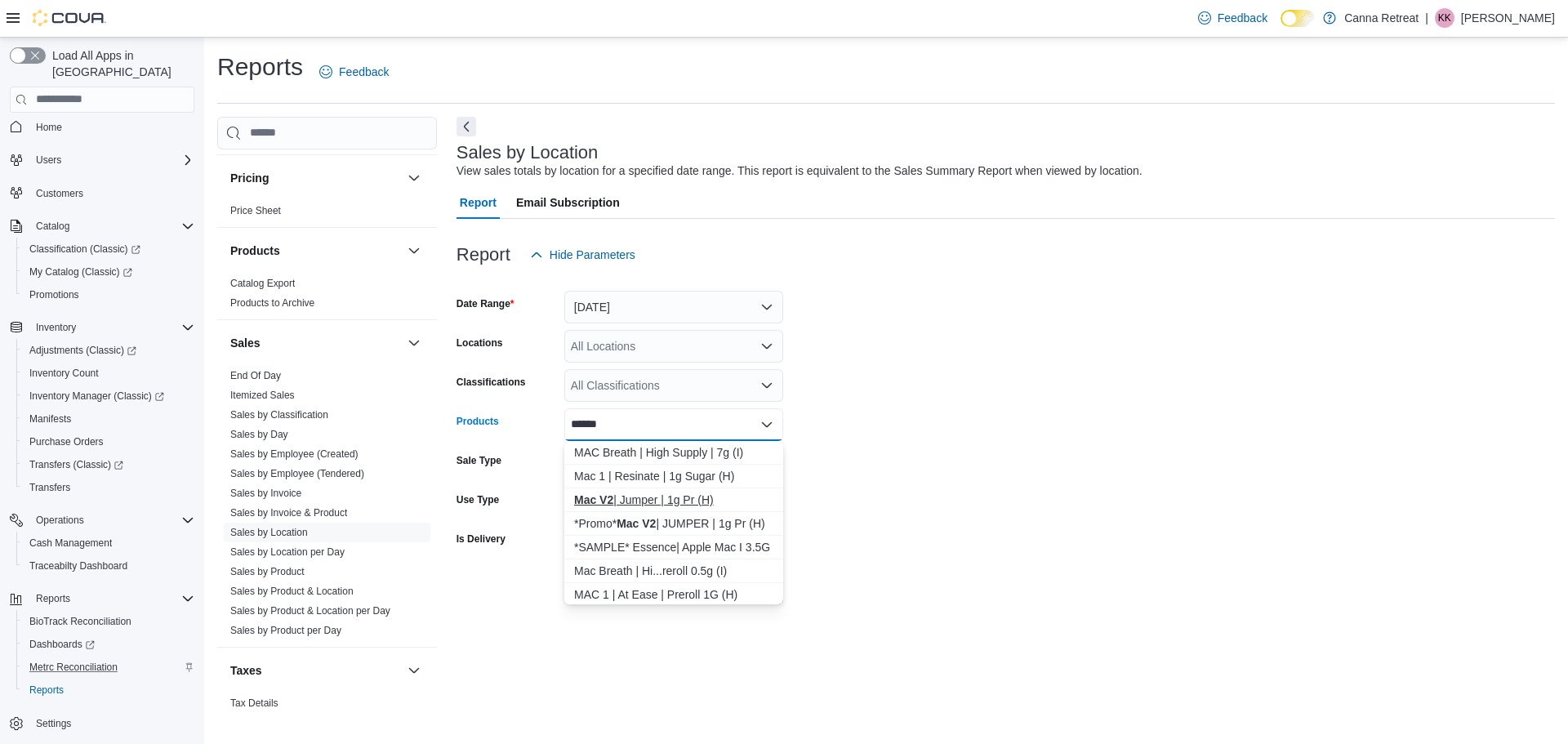
type input "******"
click at [945, 423] on form "Date Range [DATE] Locations All Locations Classifications All Classifications P…" at bounding box center [1005, 438] width 1098 height 333
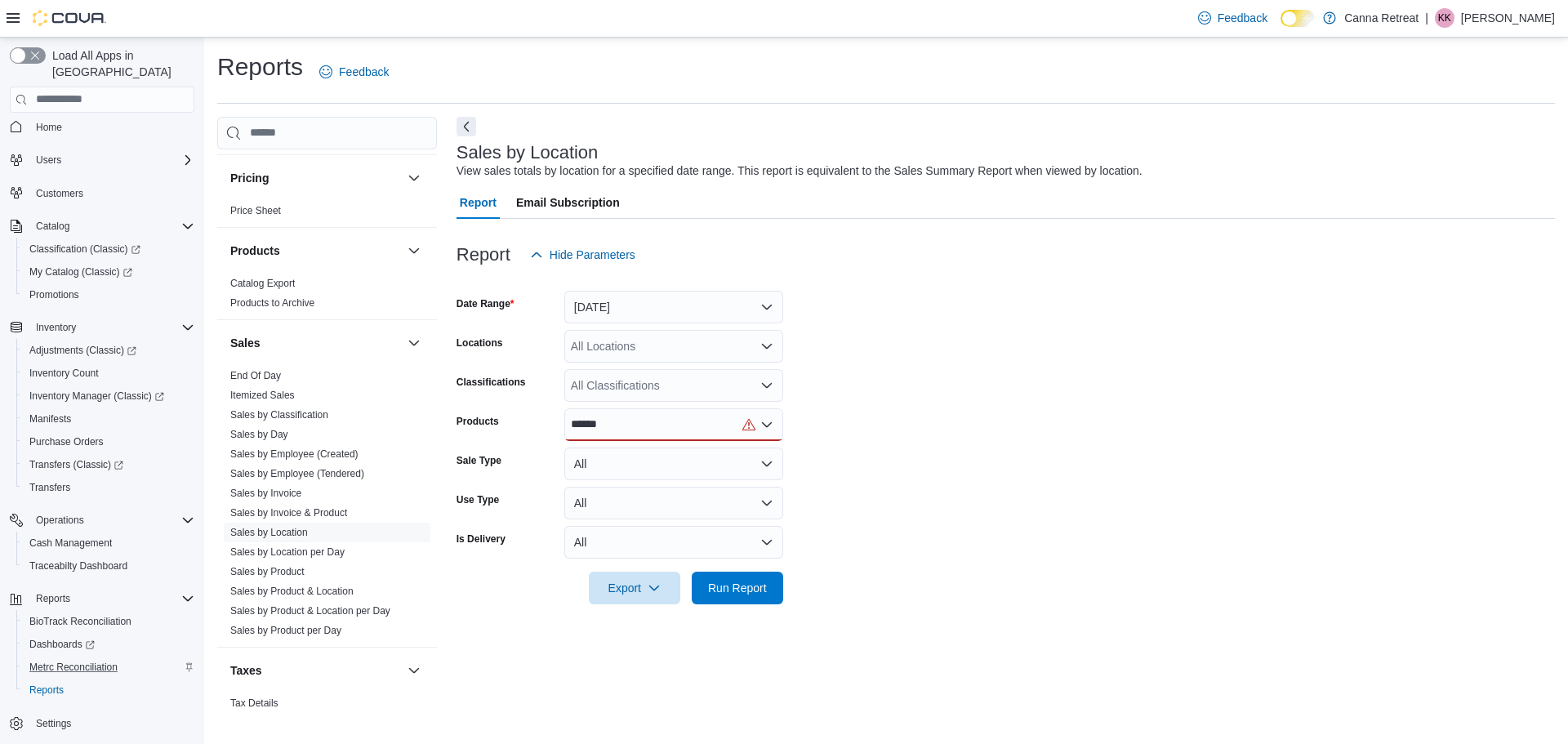
click at [708, 419] on div "******" at bounding box center [674, 424] width 219 height 33
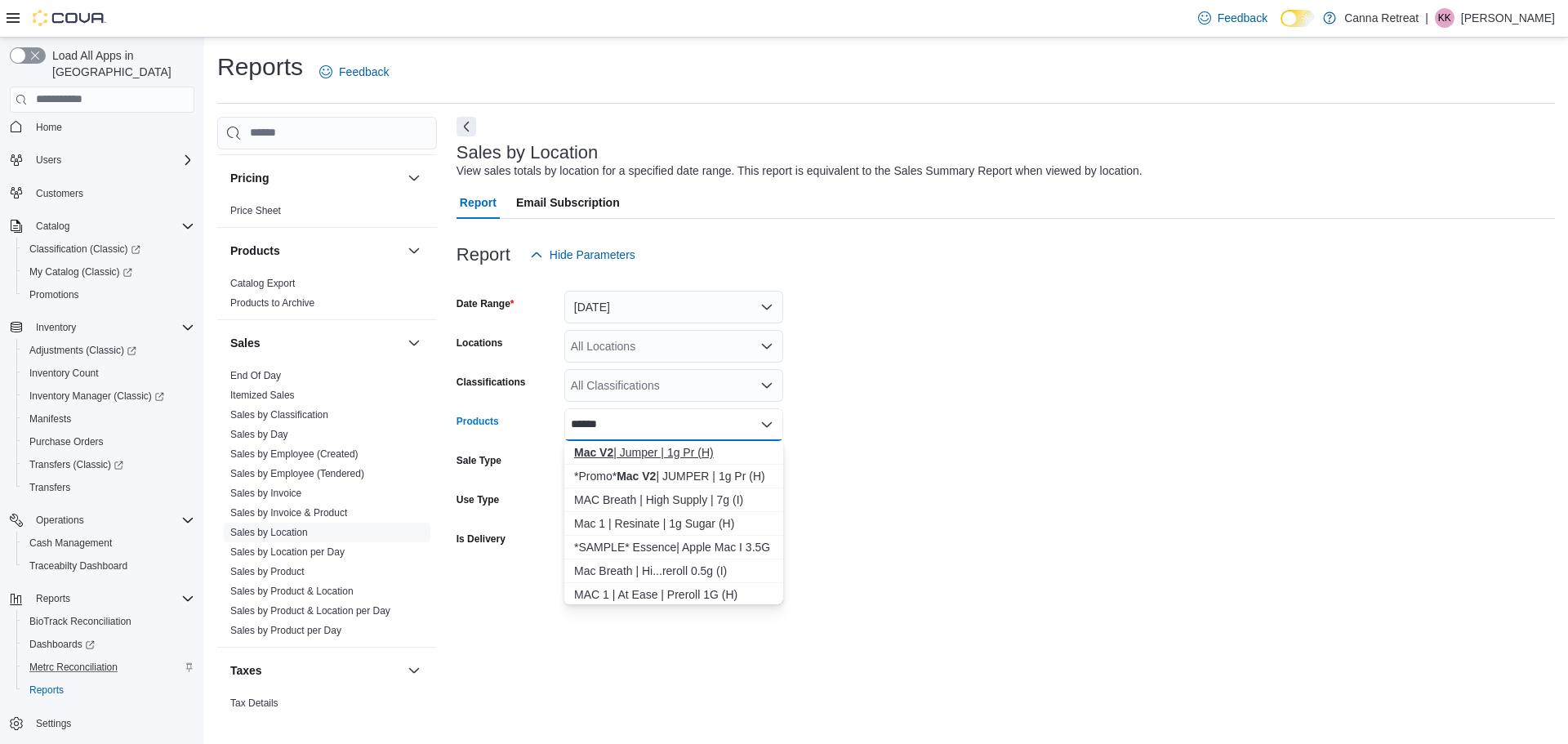
click at [694, 455] on div "Mac V2 | Jumper | 1g Pr (H)" at bounding box center [673, 453] width 199 height 16
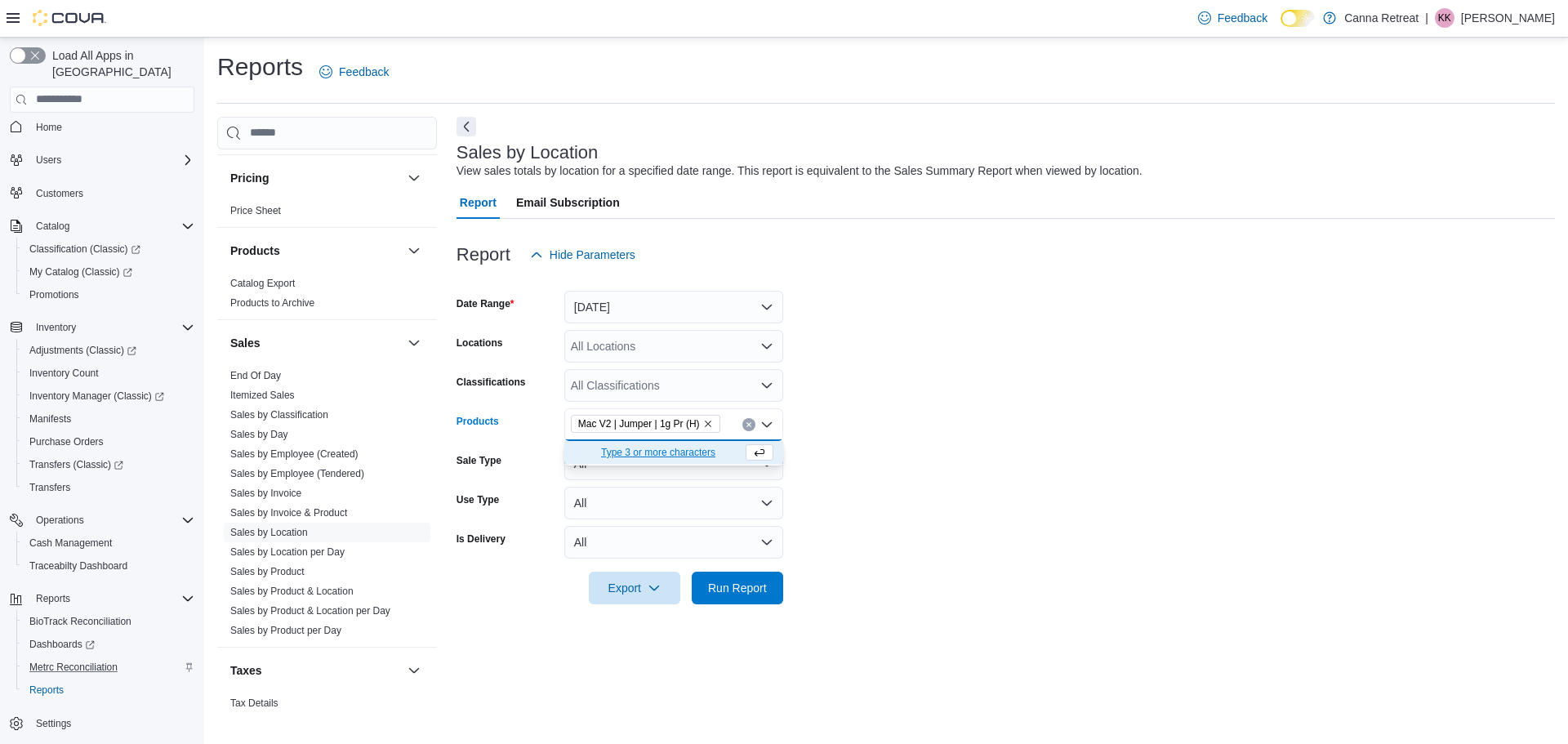
drag, startPoint x: 1031, startPoint y: 461, endPoint x: 1017, endPoint y: 465, distance: 14.6
click at [1025, 463] on form "Date Range [DATE] Locations All Locations Classifications All Classifications P…" at bounding box center [1005, 438] width 1098 height 333
click at [765, 590] on span "Run Report" at bounding box center [736, 587] width 59 height 16
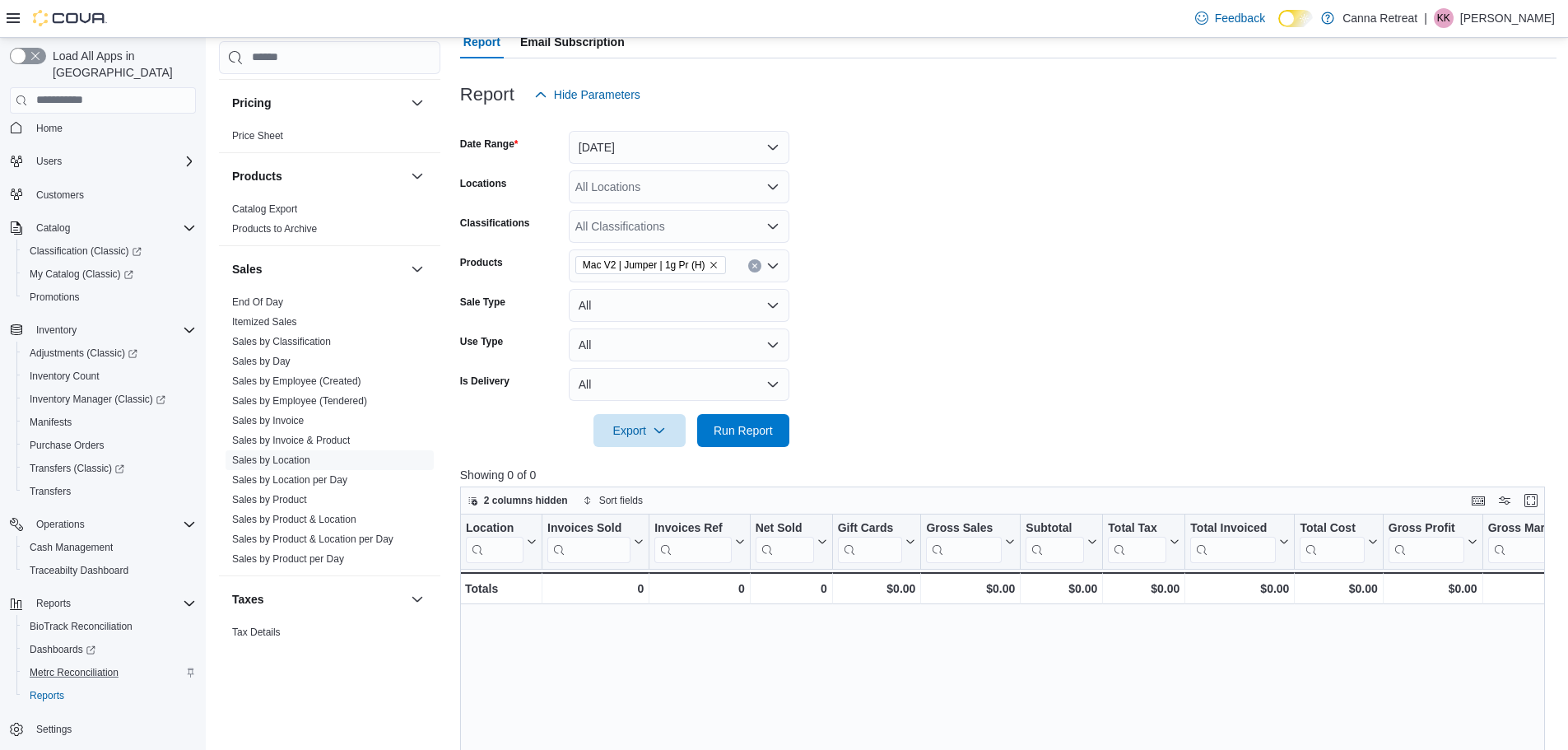
scroll to position [82, 0]
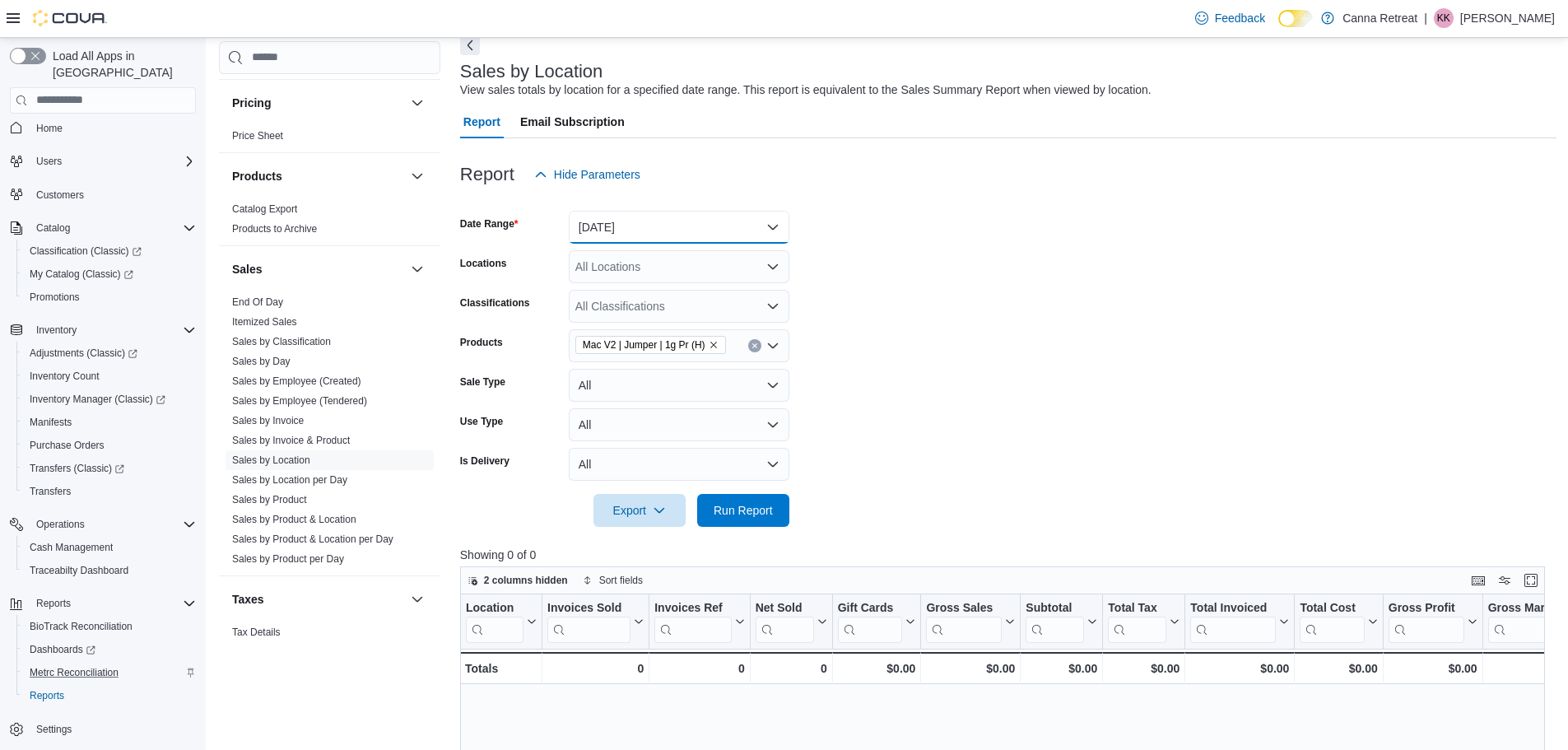
click at [693, 225] on button "[DATE]" at bounding box center [680, 227] width 221 height 33
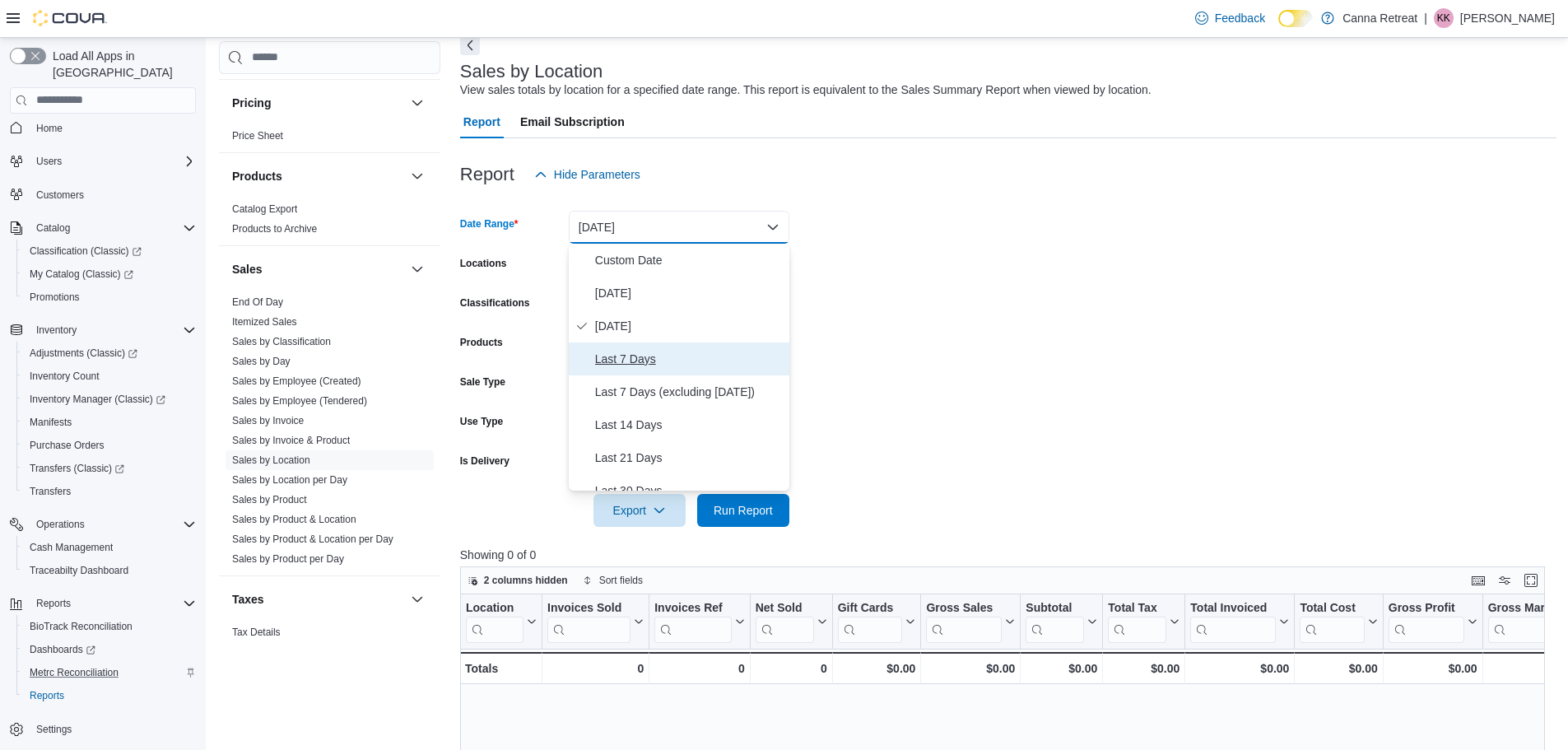
click at [642, 344] on button "Last 7 Days" at bounding box center [680, 359] width 221 height 33
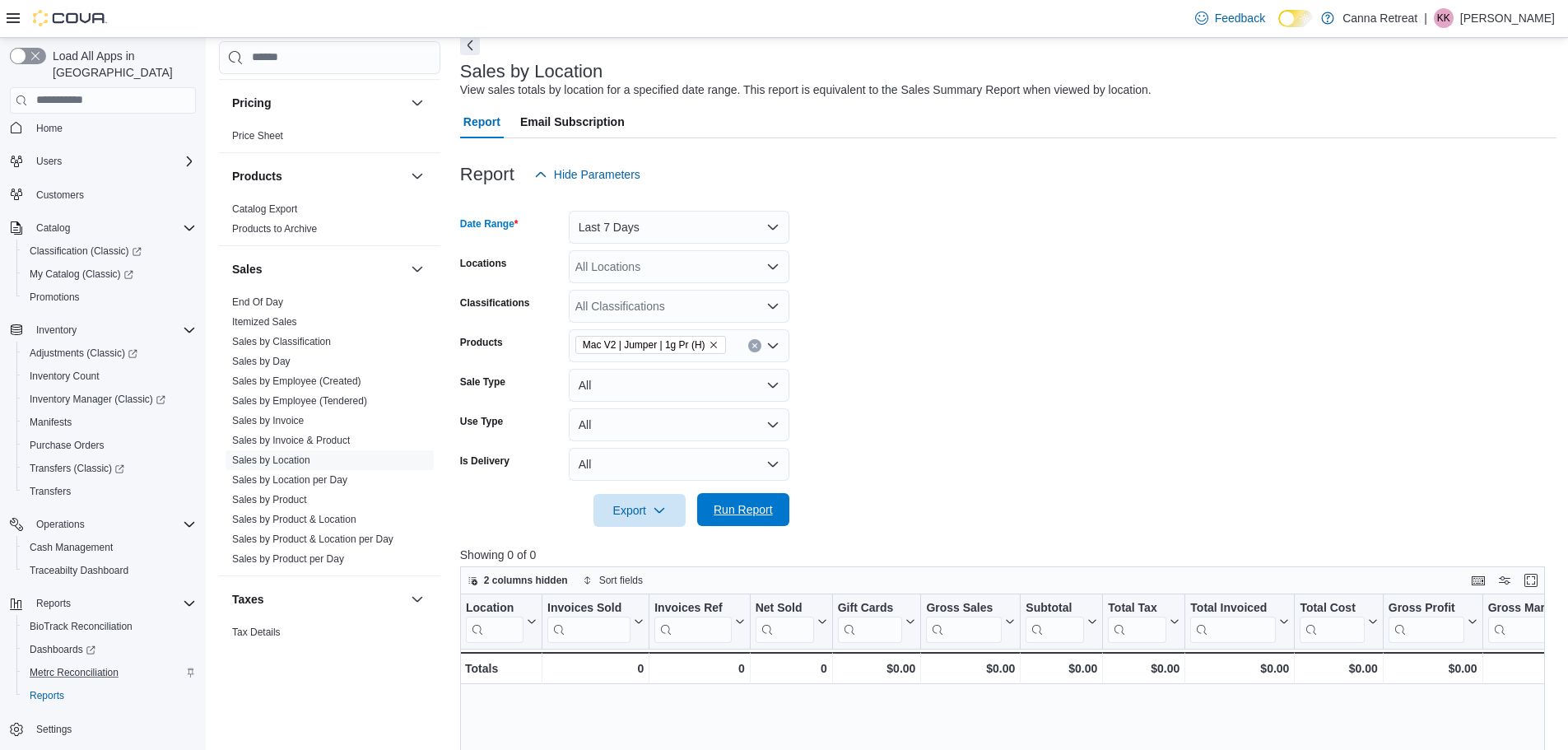
click at [749, 521] on span "Run Report" at bounding box center [742, 510] width 72 height 33
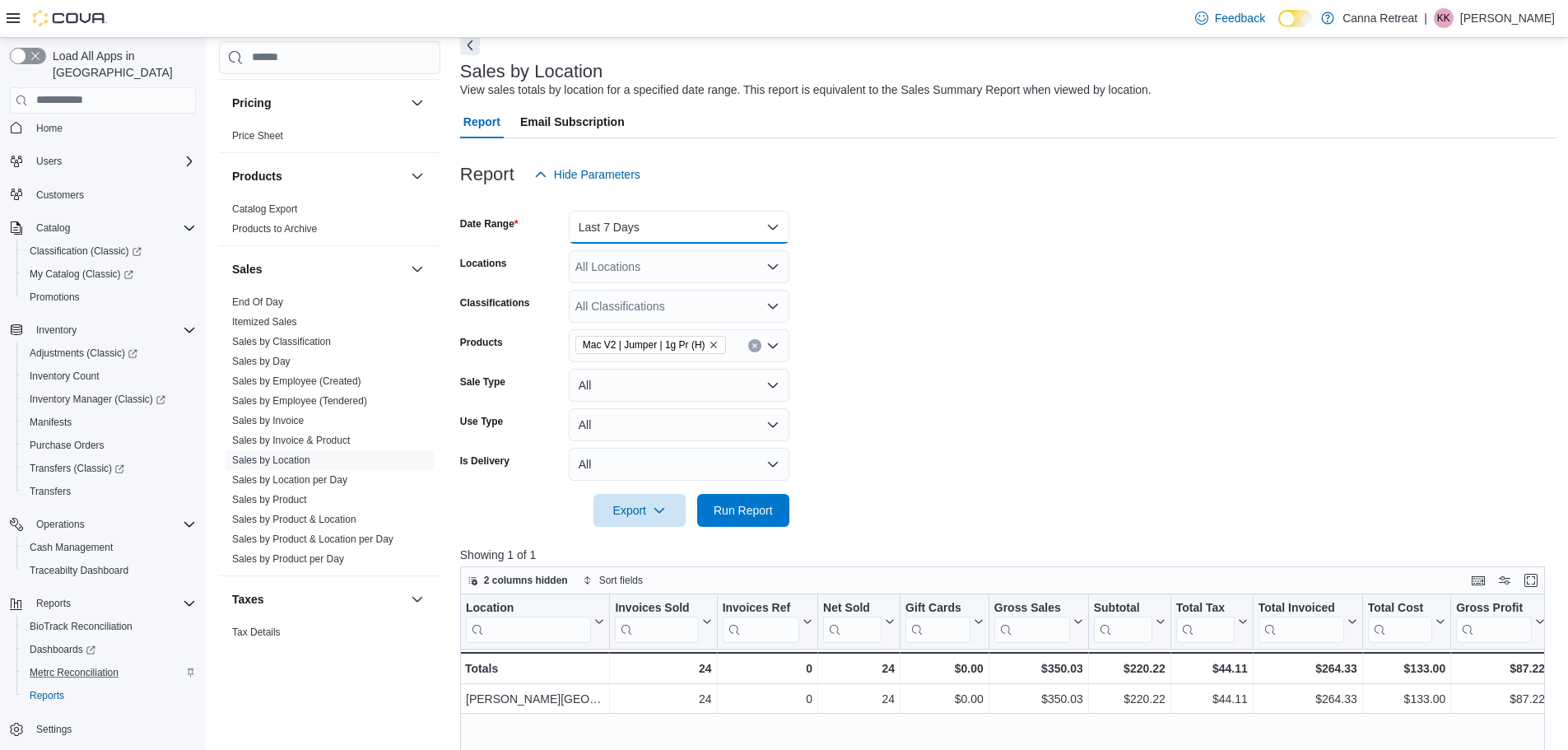
click at [739, 232] on button "Last 7 Days" at bounding box center [680, 227] width 221 height 33
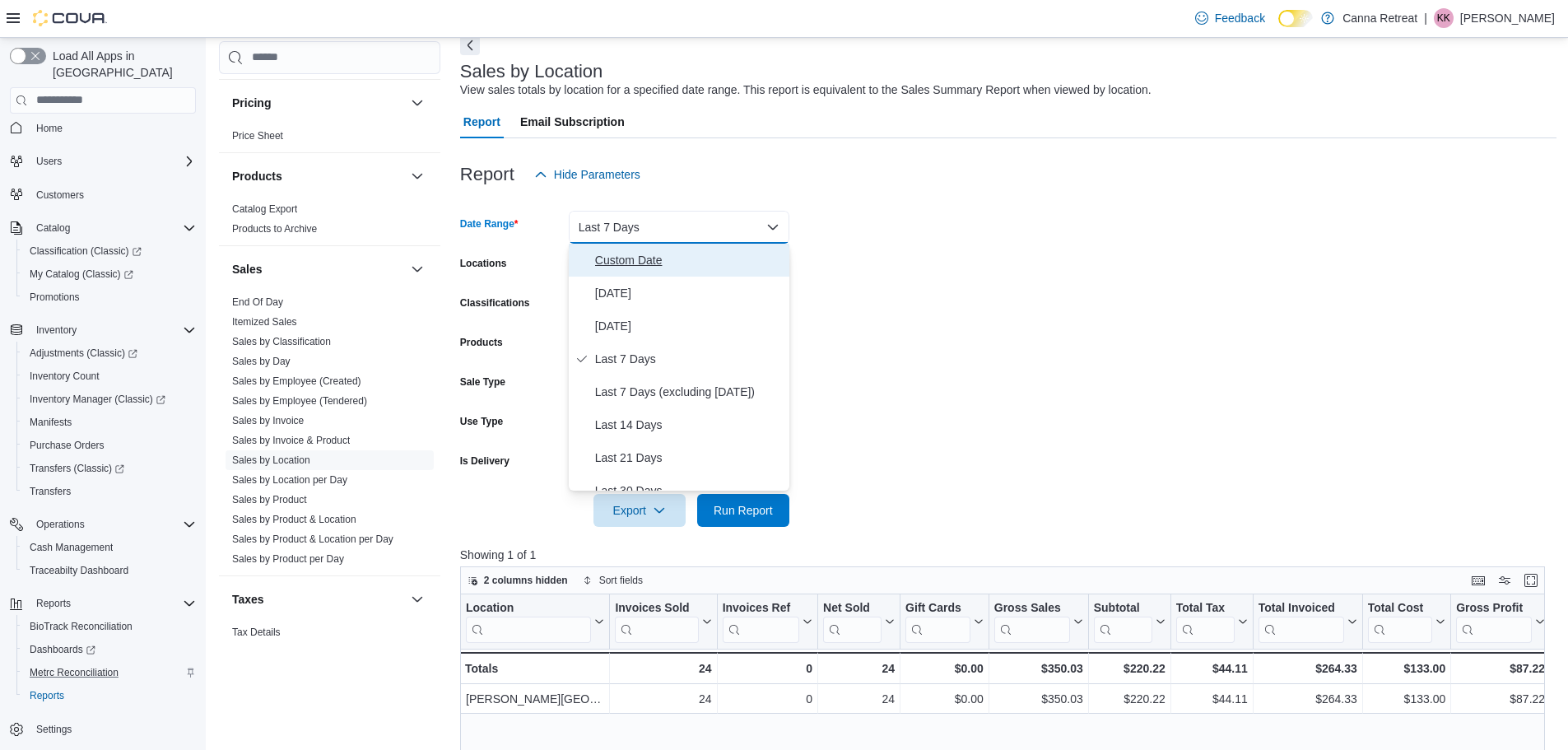
click at [703, 266] on span "Custom Date" at bounding box center [689, 260] width 188 height 20
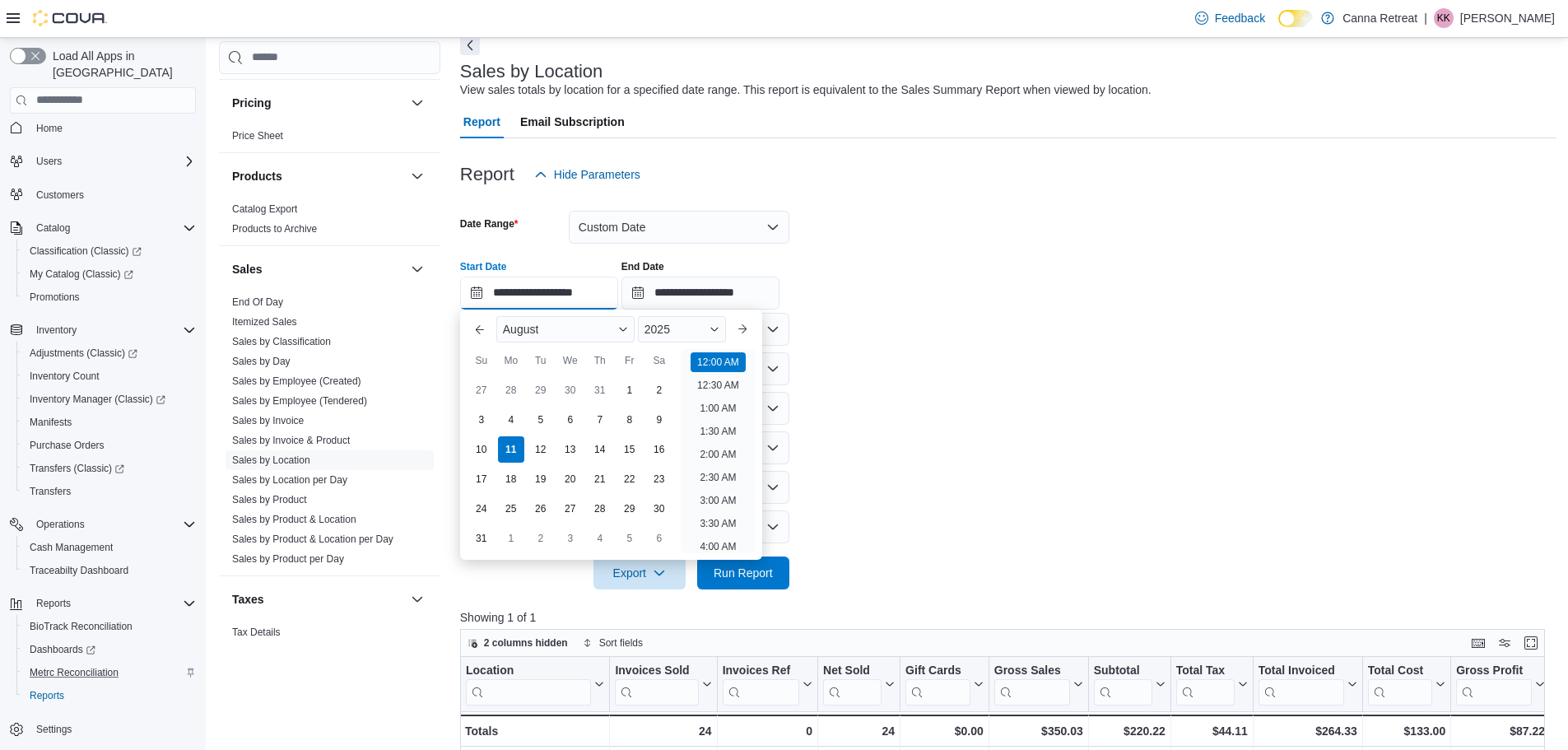
scroll to position [51, 0]
drag, startPoint x: 519, startPoint y: 292, endPoint x: 511, endPoint y: 295, distance: 8.5
click at [511, 295] on input "**********" at bounding box center [538, 293] width 158 height 33
drag, startPoint x: 883, startPoint y: 203, endPoint x: 884, endPoint y: 394, distance: 191.0
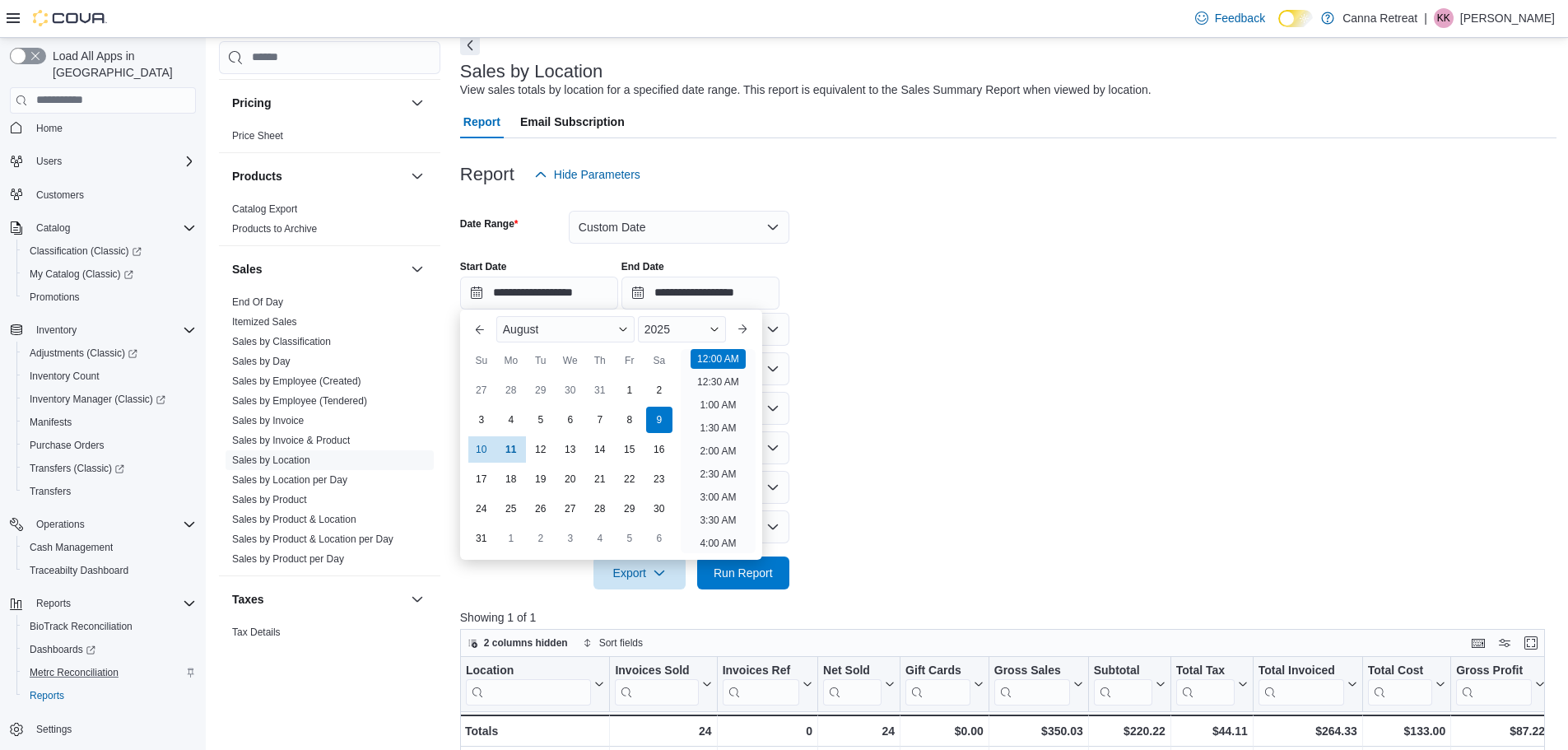
click at [883, 211] on form "**********" at bounding box center [1008, 390] width 1096 height 399
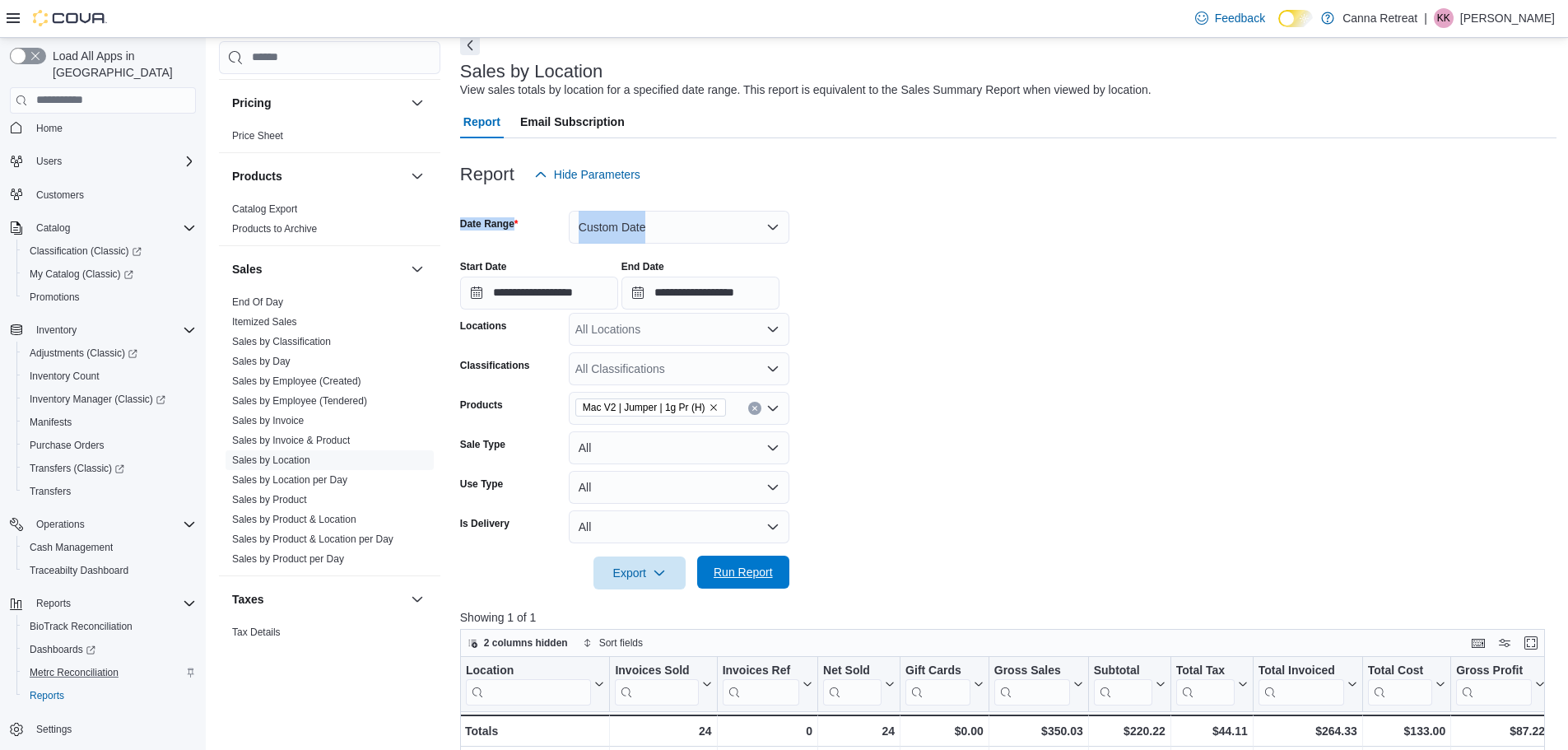
click at [753, 569] on span "Run Report" at bounding box center [742, 572] width 59 height 16
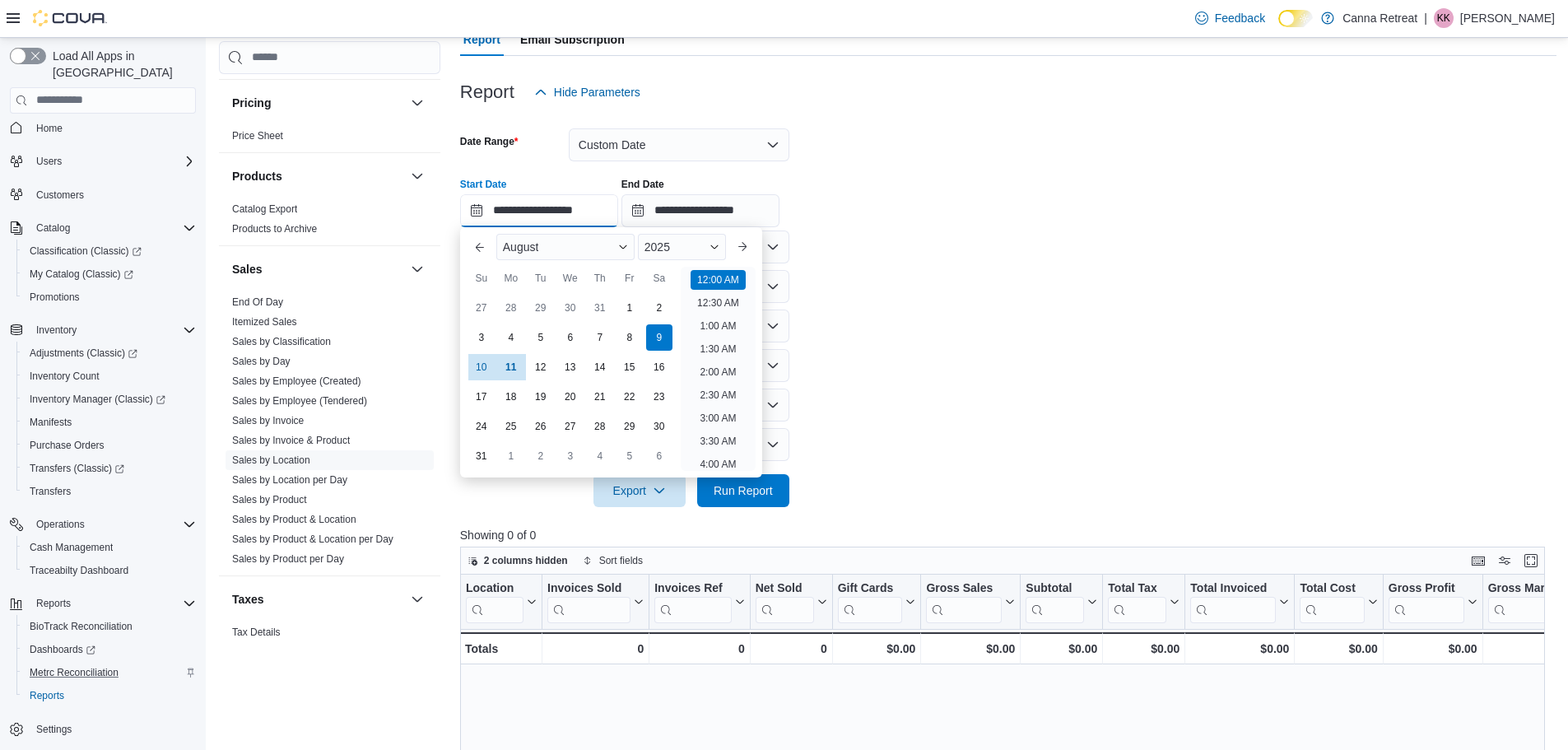
scroll to position [51, 0]
click at [518, 212] on input "**********" at bounding box center [538, 211] width 158 height 33
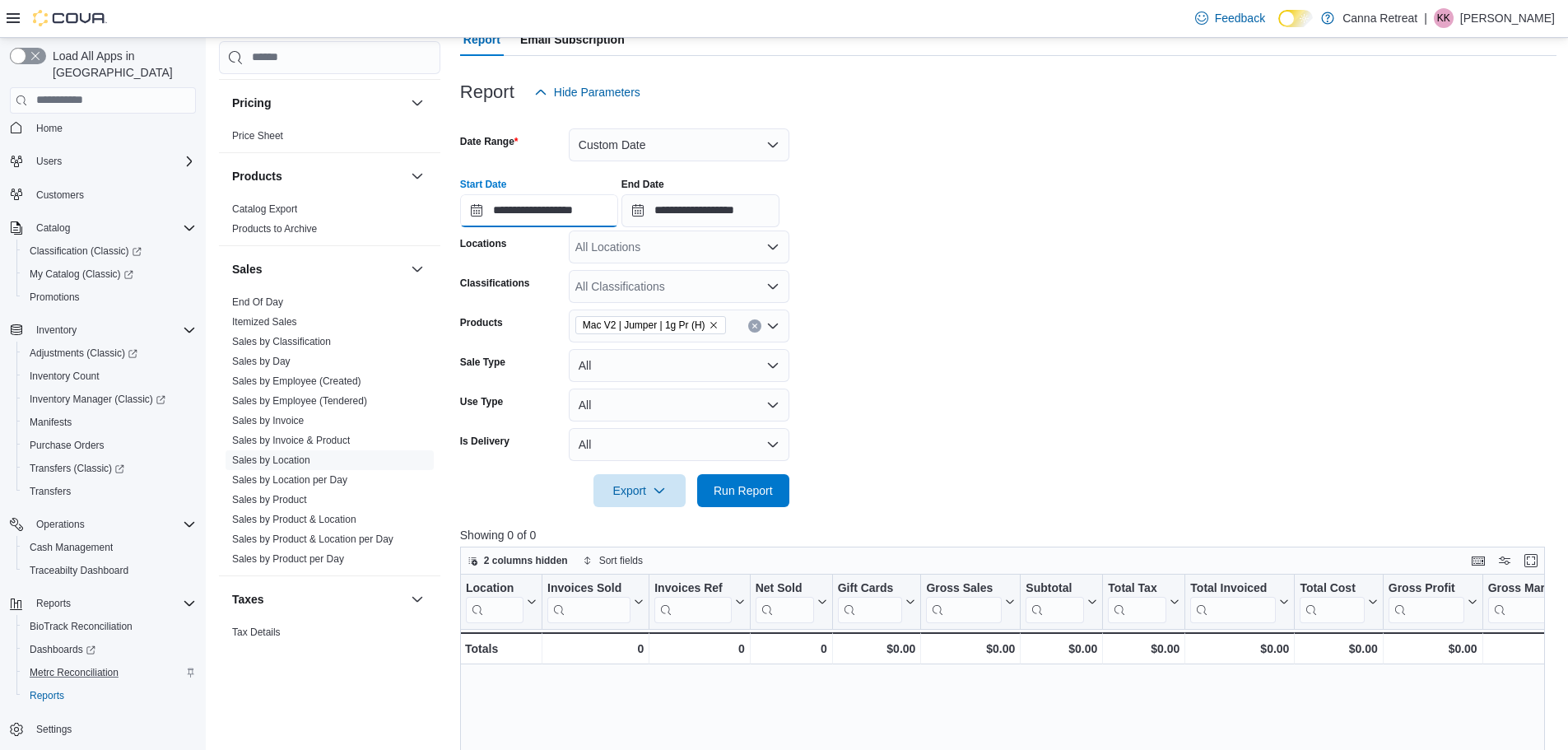
type input "**********"
click at [740, 494] on span "Run Report" at bounding box center [742, 490] width 59 height 16
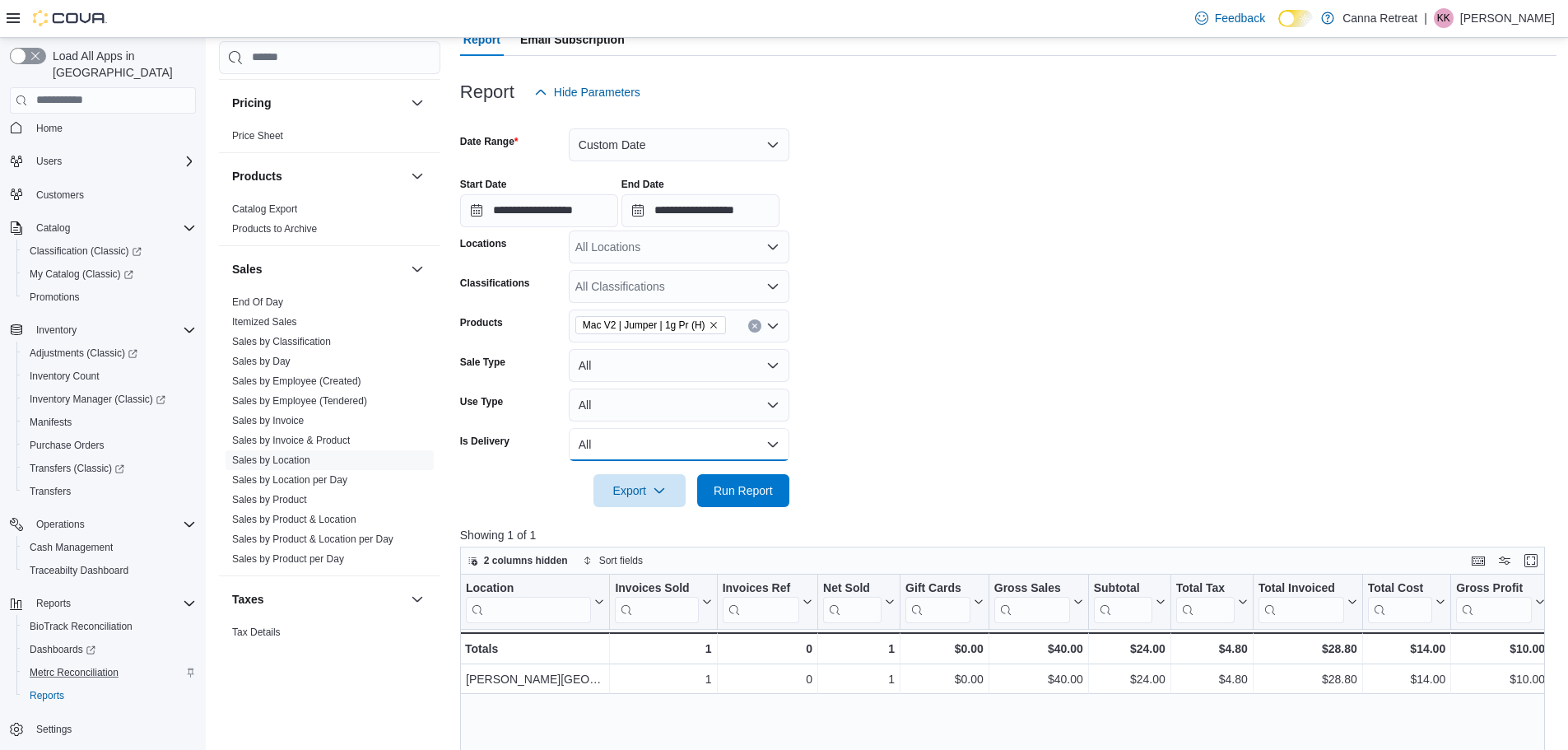
click at [779, 434] on button "All" at bounding box center [680, 444] width 221 height 33
click at [897, 434] on form "**********" at bounding box center [1008, 307] width 1096 height 399
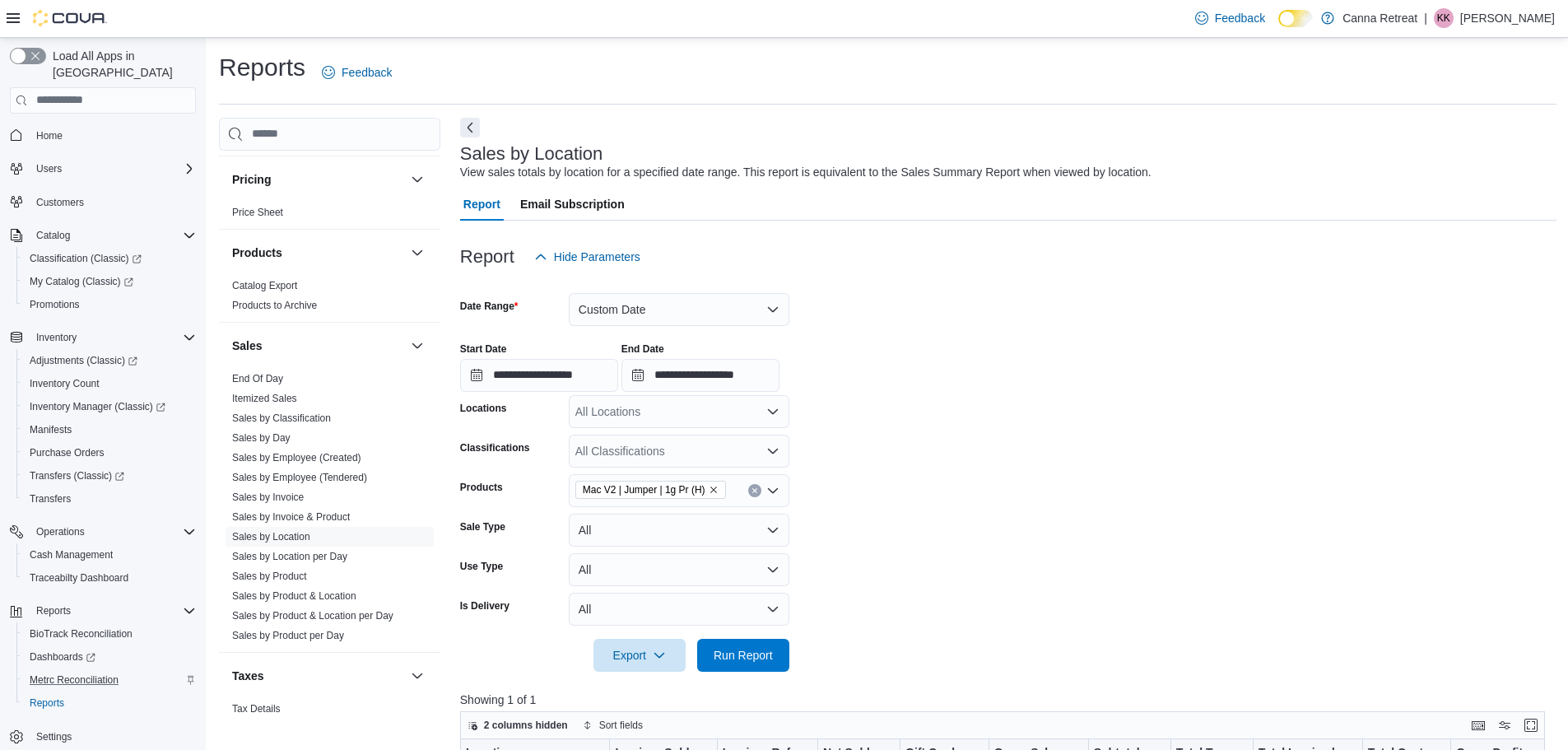
click at [76, 125] on span "Home" at bounding box center [112, 135] width 166 height 21
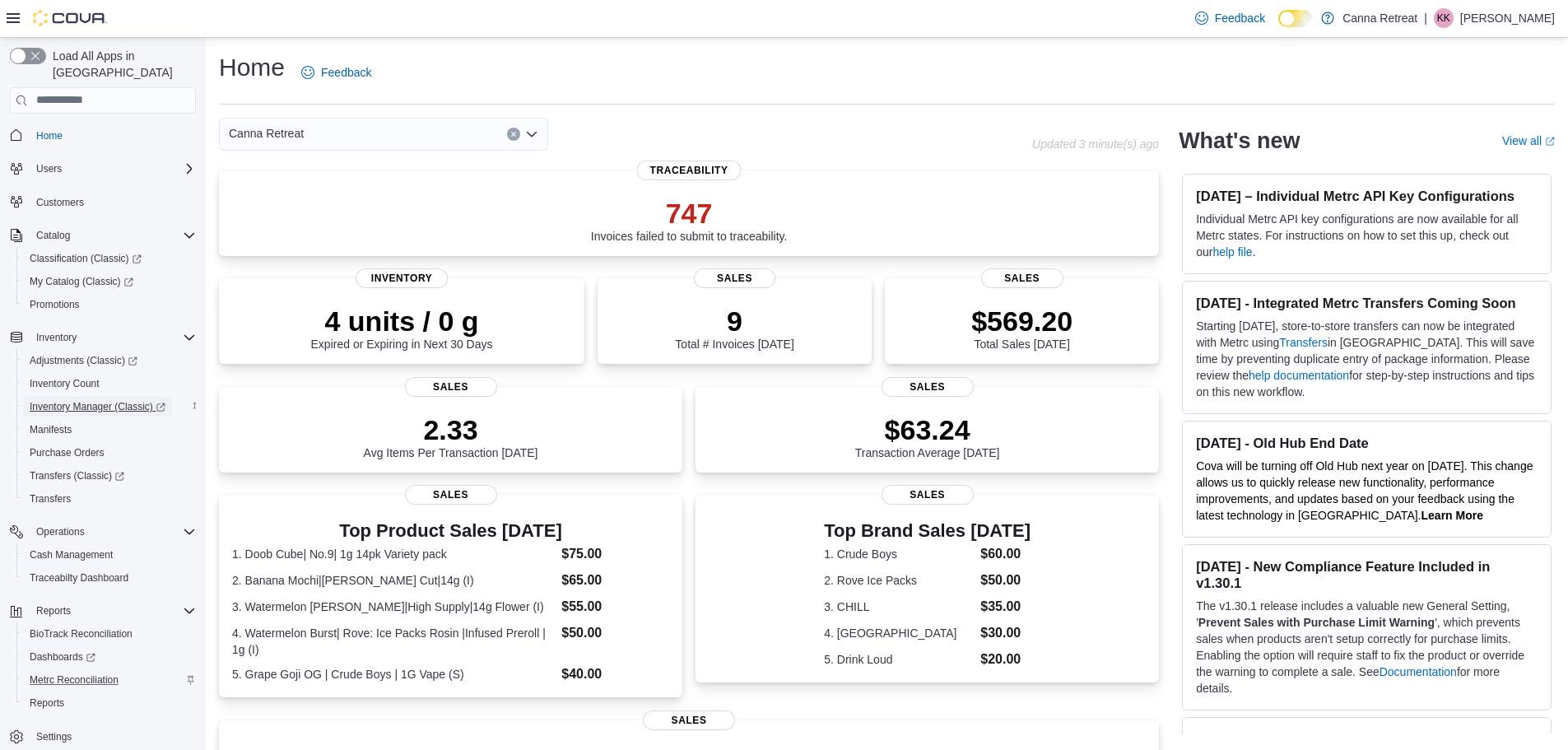
click at [113, 401] on span "Inventory Manager (Classic)" at bounding box center [97, 407] width 136 height 13
